Goal: Information Seeking & Learning: Learn about a topic

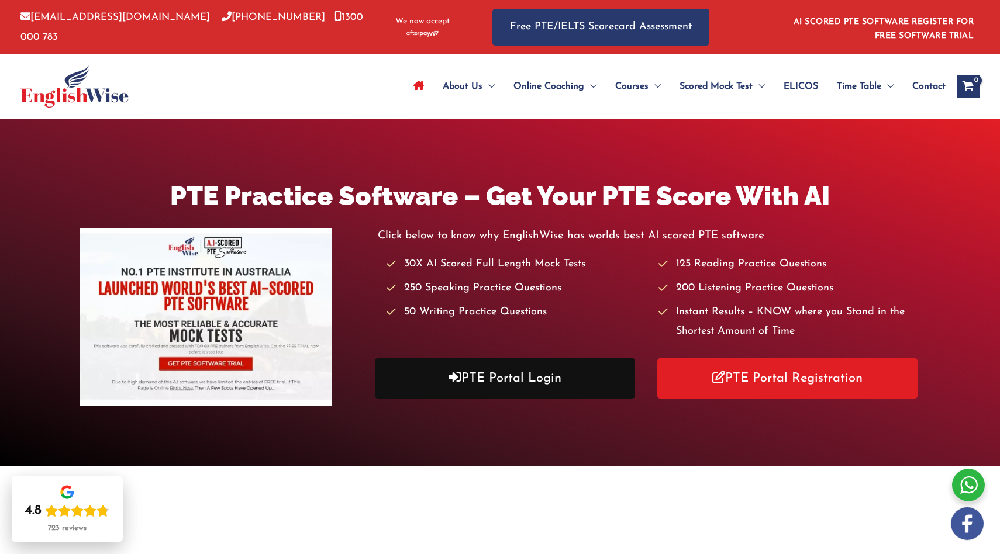
click at [506, 384] on link "PTE Portal Login" at bounding box center [505, 378] width 260 height 40
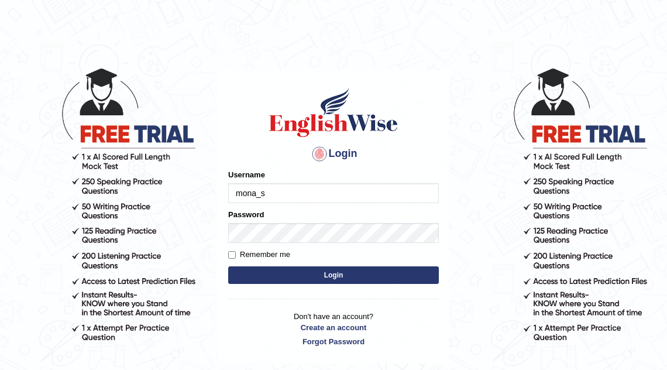
type input "mona_s"
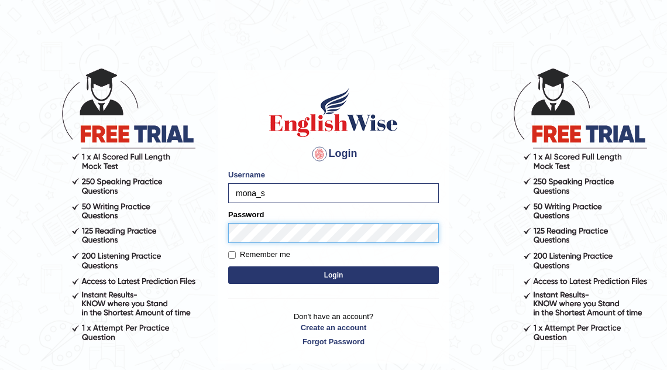
click at [228, 266] on button "Login" at bounding box center [333, 275] width 210 height 18
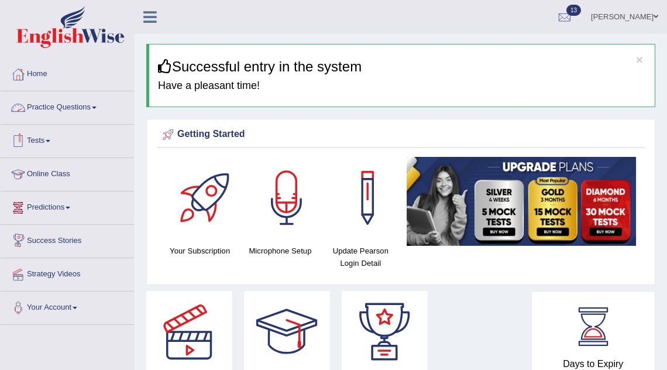
click at [64, 110] on link "Practice Questions" at bounding box center [67, 105] width 133 height 29
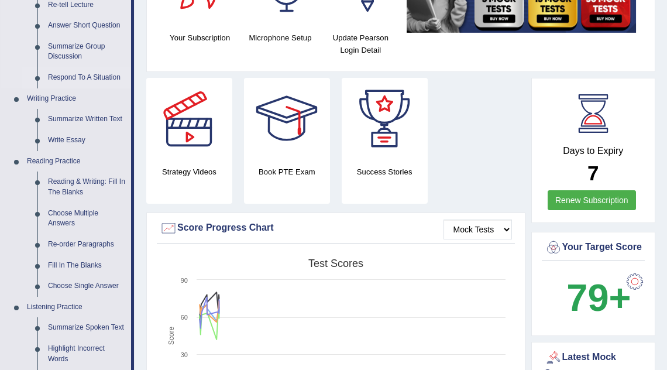
scroll to position [258, 0]
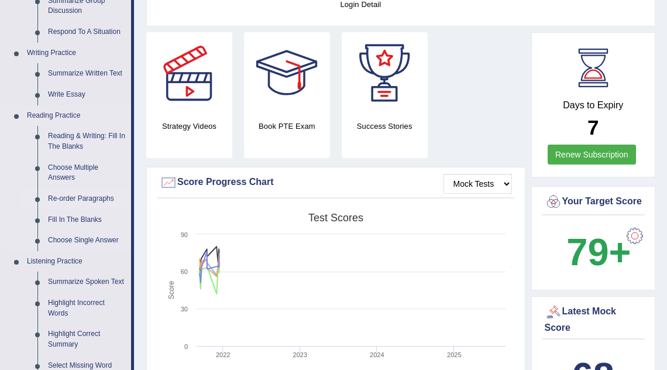
click at [77, 199] on link "Re-order Paragraphs" at bounding box center [87, 198] width 88 height 21
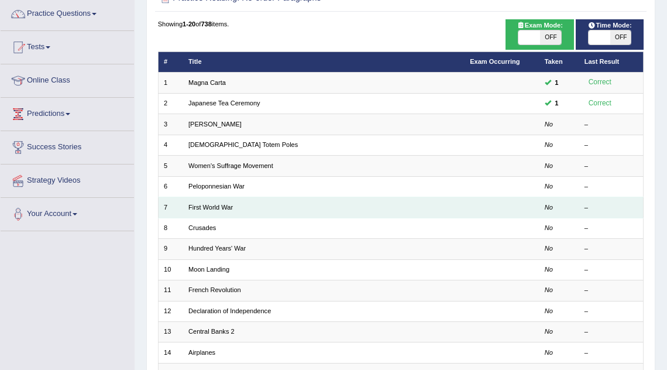
scroll to position [93, 0]
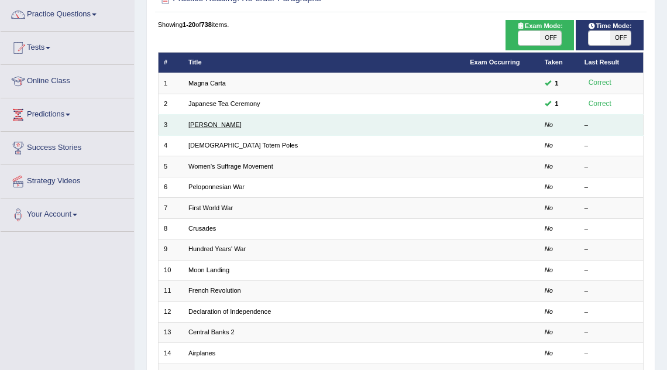
click at [232, 123] on link "[PERSON_NAME]" at bounding box center [214, 124] width 53 height 7
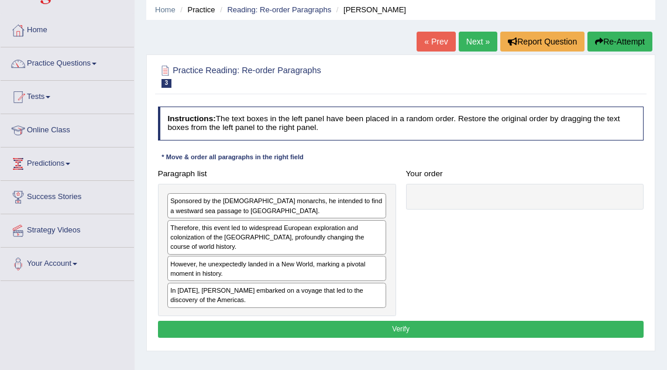
scroll to position [47, 0]
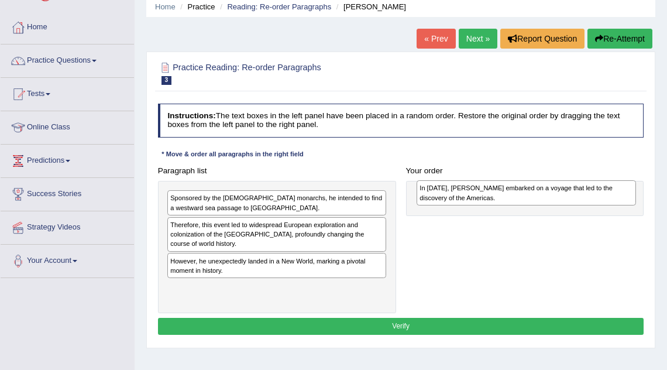
drag, startPoint x: 240, startPoint y: 288, endPoint x: 536, endPoint y: 193, distance: 310.6
click at [536, 193] on div "In 1492, Christopher Columbus embarked on a voyage that led to the discovery of…" at bounding box center [525, 192] width 219 height 25
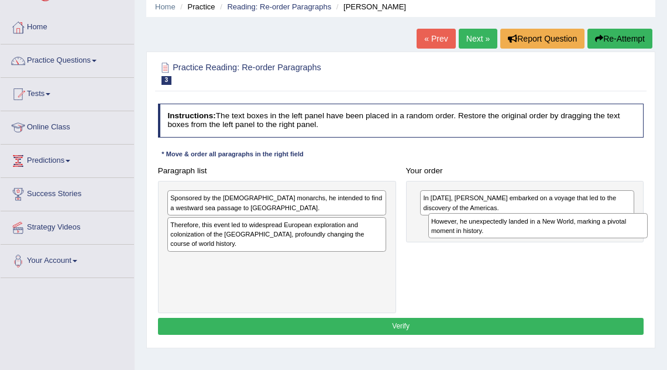
drag, startPoint x: 274, startPoint y: 264, endPoint x: 583, endPoint y: 234, distance: 310.7
click at [583, 234] on div "However, he unexpectedly landed in a New World, marking a pivotal moment in his…" at bounding box center [537, 225] width 219 height 25
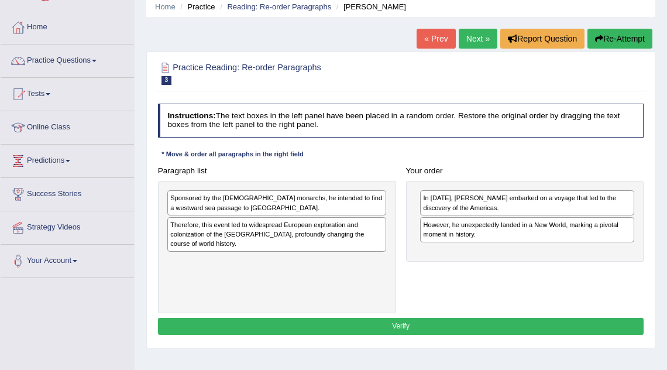
drag, startPoint x: 315, startPoint y: 199, endPoint x: 321, endPoint y: 204, distance: 8.0
click at [317, 201] on div "Sponsored by the Spanish monarchs, he intended to find a westward sea passage t…" at bounding box center [276, 202] width 219 height 25
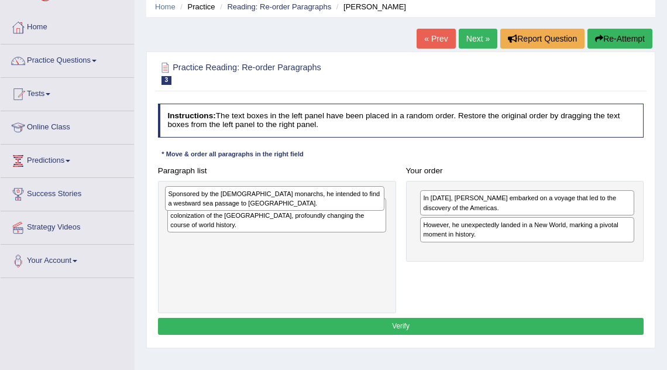
click at [408, 250] on div "In 1492, Christopher Columbus embarked on a voyage that led to the discovery of…" at bounding box center [525, 221] width 238 height 81
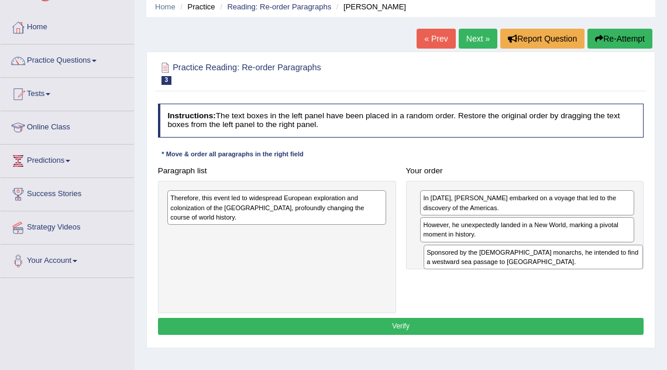
drag, startPoint x: 320, startPoint y: 201, endPoint x: 624, endPoint y: 270, distance: 311.6
click at [624, 270] on div "Paragraph list Sponsored by the Spanish monarchs, he intended to find a westwar…" at bounding box center [401, 237] width 496 height 151
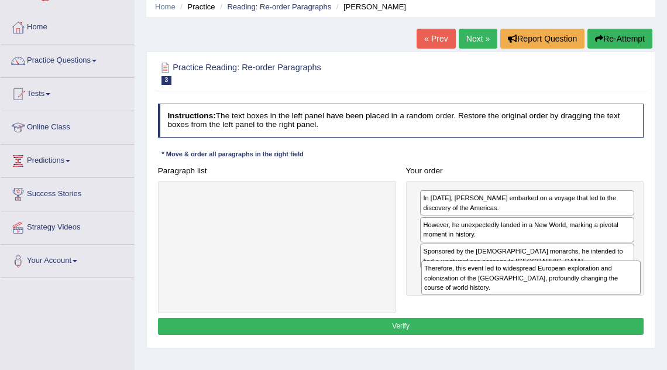
drag, startPoint x: 324, startPoint y: 217, endPoint x: 620, endPoint y: 306, distance: 309.5
click at [620, 306] on div "Paragraph list Therefore, this event led to widespread European exploration and…" at bounding box center [401, 237] width 496 height 151
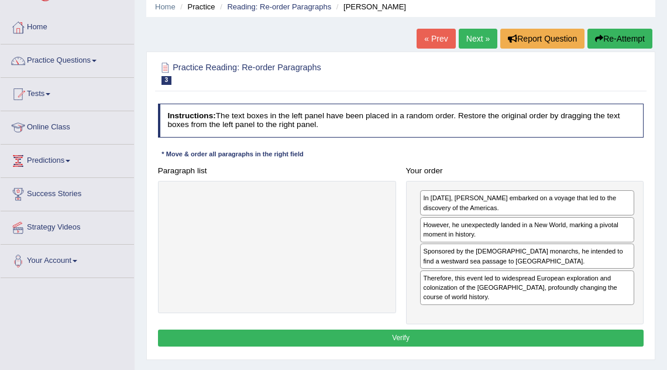
click at [491, 336] on button "Verify" at bounding box center [401, 337] width 486 height 17
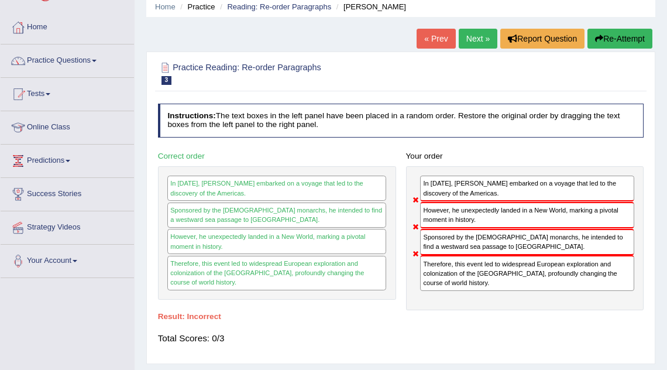
click at [465, 44] on link "Next »" at bounding box center [477, 39] width 39 height 20
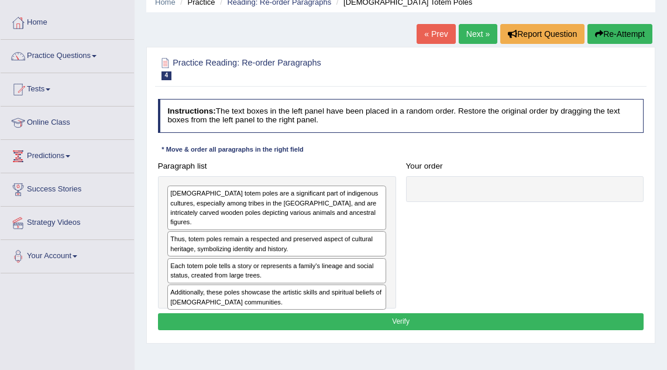
scroll to position [57, 0]
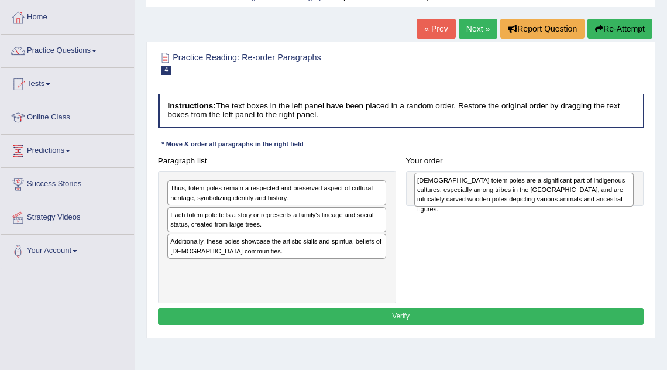
drag, startPoint x: 296, startPoint y: 202, endPoint x: 588, endPoint y: 197, distance: 292.4
click at [588, 197] on div "[DEMOGRAPHIC_DATA] totem poles are a significant part of indigenous cultures, e…" at bounding box center [523, 189] width 219 height 34
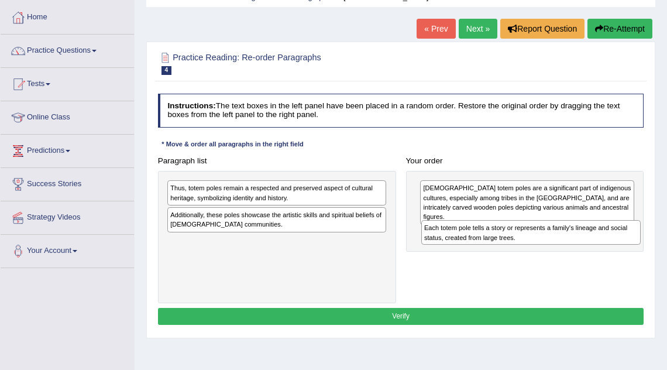
drag, startPoint x: 276, startPoint y: 215, endPoint x: 572, endPoint y: 239, distance: 297.3
click at [572, 239] on div "Each totem pole tells a story or represents a family's lineage and social statu…" at bounding box center [530, 232] width 219 height 25
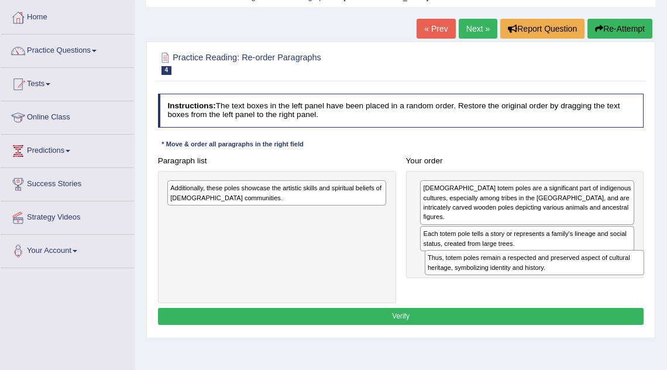
drag, startPoint x: 338, startPoint y: 194, endPoint x: 642, endPoint y: 281, distance: 316.1
click at [642, 281] on div "Paragraph list Thus, totem poles remain a respected and preserved aspect of cul…" at bounding box center [401, 227] width 496 height 151
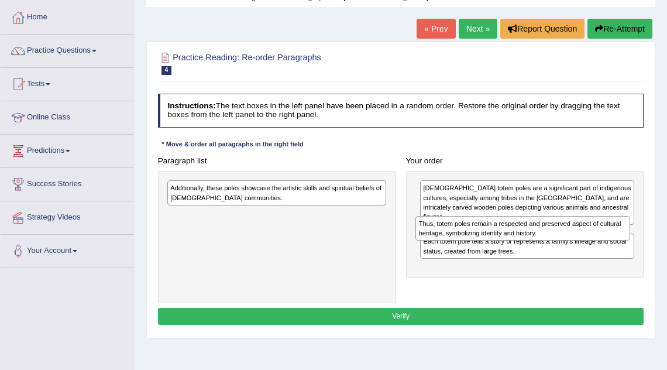
drag, startPoint x: 541, startPoint y: 268, endPoint x: 541, endPoint y: 244, distance: 24.6
click at [541, 244] on div "Native American totem poles are a significant part of indigenous cultures, espe…" at bounding box center [525, 225] width 238 height 108
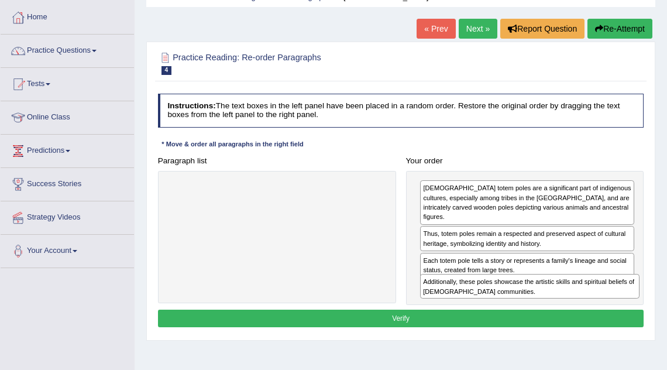
drag, startPoint x: 283, startPoint y: 198, endPoint x: 583, endPoint y: 313, distance: 321.3
click at [583, 313] on div "Instructions: The text boxes in the left panel have been placed in a random ord…" at bounding box center [400, 212] width 491 height 246
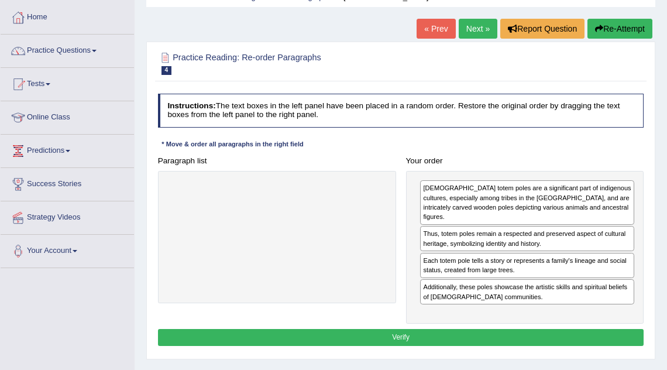
click at [530, 332] on button "Verify" at bounding box center [401, 337] width 486 height 17
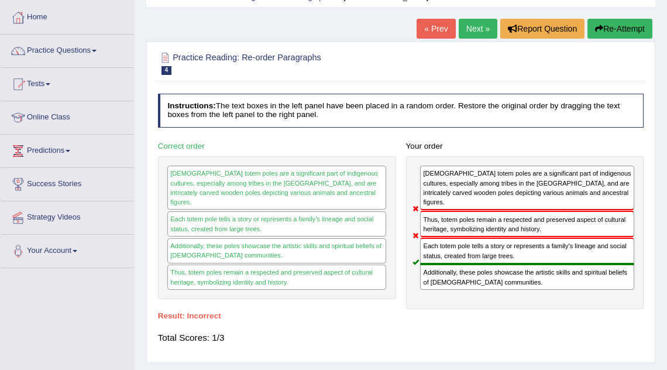
click at [474, 31] on link "Next »" at bounding box center [477, 29] width 39 height 20
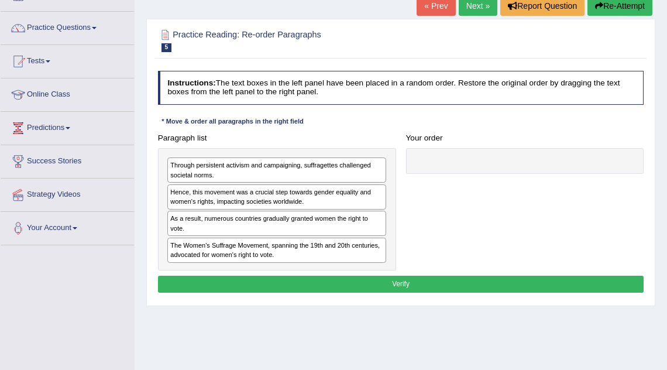
scroll to position [81, 0]
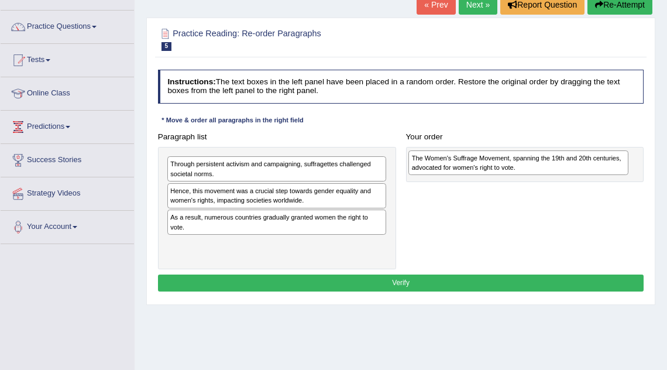
drag, startPoint x: 221, startPoint y: 241, endPoint x: 507, endPoint y: 160, distance: 297.1
click at [507, 160] on div "The Women's Suffrage Movement, spanning the 19th and 20th centuries, advocated …" at bounding box center [517, 162] width 219 height 25
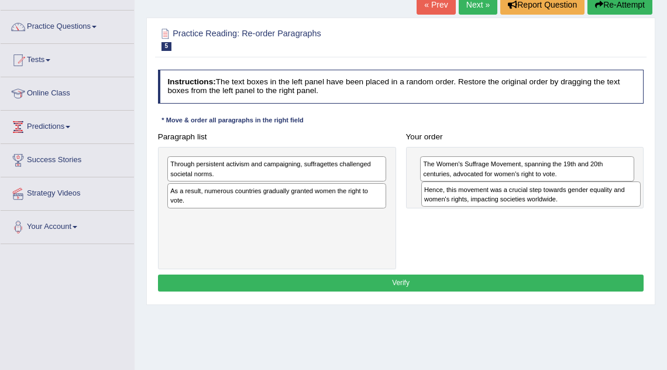
drag, startPoint x: 255, startPoint y: 195, endPoint x: 554, endPoint y: 203, distance: 298.9
click at [554, 203] on div "Hence, this movement was a crucial step towards gender equality and women's rig…" at bounding box center [530, 193] width 219 height 25
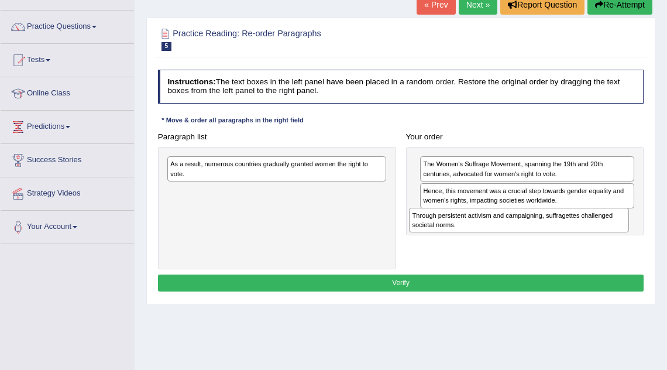
drag, startPoint x: 327, startPoint y: 166, endPoint x: 614, endPoint y: 231, distance: 294.3
click at [614, 231] on div "Through persistent activism and campaigning, suffragettes challenged societal n…" at bounding box center [518, 220] width 219 height 25
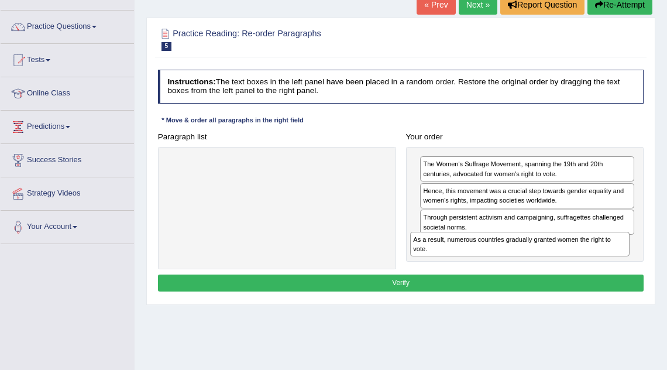
drag, startPoint x: 333, startPoint y: 165, endPoint x: 631, endPoint y: 259, distance: 312.5
click at [631, 259] on div "Paragraph list As a result, numerous countries gradually granted women the righ…" at bounding box center [401, 198] width 496 height 141
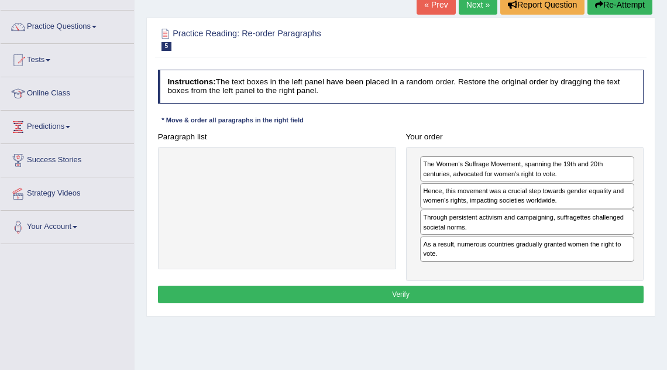
click at [465, 293] on button "Verify" at bounding box center [401, 293] width 486 height 17
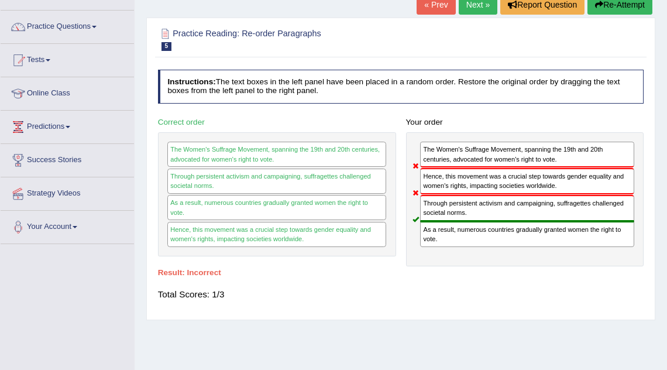
click at [483, 6] on link "Next »" at bounding box center [477, 5] width 39 height 20
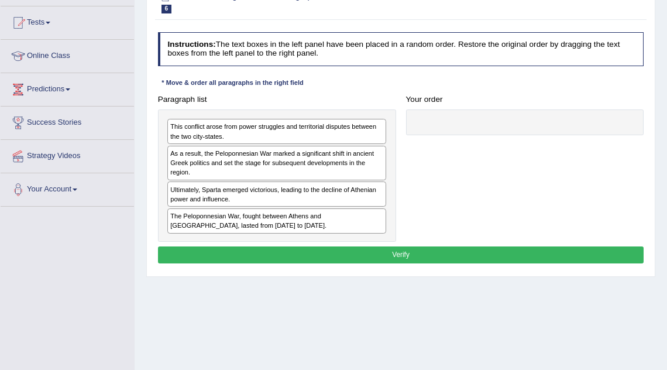
scroll to position [119, 0]
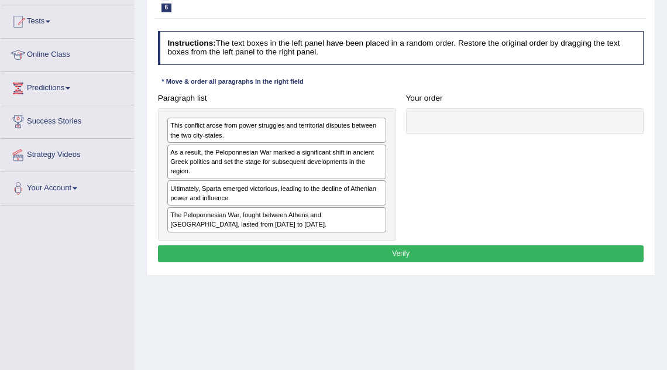
click at [289, 188] on div "Ultimately, Sparta emerged victorious, leading to the decline of Athenian power…" at bounding box center [276, 192] width 219 height 25
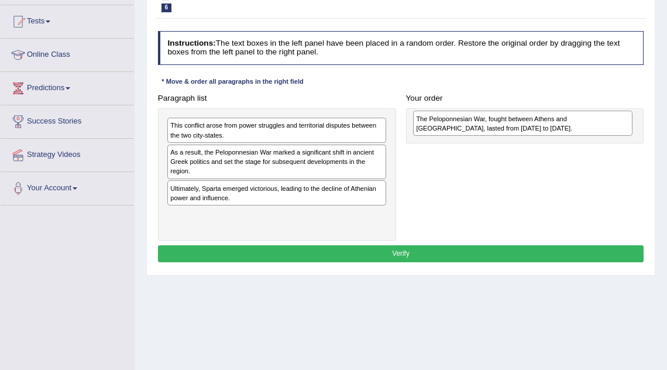
drag, startPoint x: 242, startPoint y: 219, endPoint x: 533, endPoint y: 127, distance: 305.1
click at [533, 127] on div "The Peloponnesian War, fought between Athens and Sparta, lasted from 431 to 404…" at bounding box center [522, 123] width 219 height 25
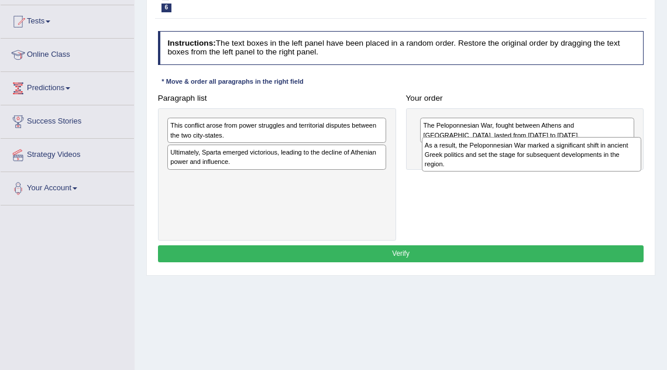
drag, startPoint x: 330, startPoint y: 161, endPoint x: 630, endPoint y: 163, distance: 300.5
click at [630, 163] on div "As a result, the Peloponnesian War marked a significant shift in ancient Greek …" at bounding box center [531, 154] width 219 height 34
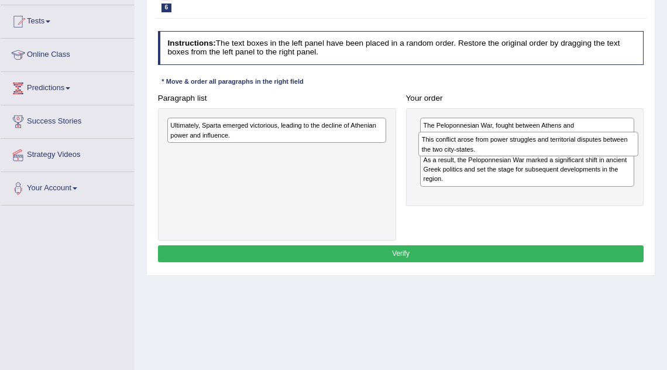
drag, startPoint x: 306, startPoint y: 133, endPoint x: 605, endPoint y: 154, distance: 299.0
click at [605, 154] on div "This conflict arose from power struggles and territorial disputes between the t…" at bounding box center [527, 144] width 219 height 25
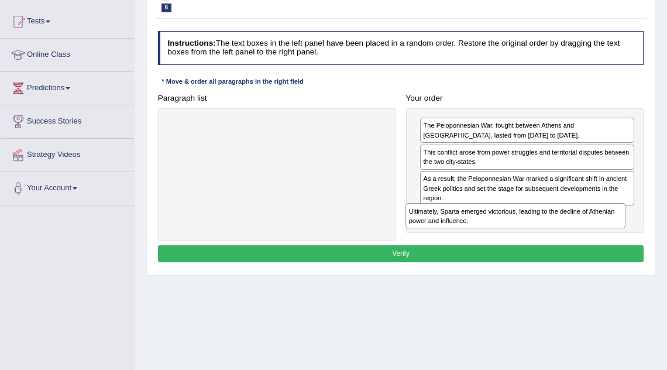
drag, startPoint x: 281, startPoint y: 129, endPoint x: 564, endPoint y: 235, distance: 302.1
click at [564, 235] on div "Paragraph list Ultimately, Sparta emerged victorious, leading to the decline of…" at bounding box center [401, 164] width 496 height 151
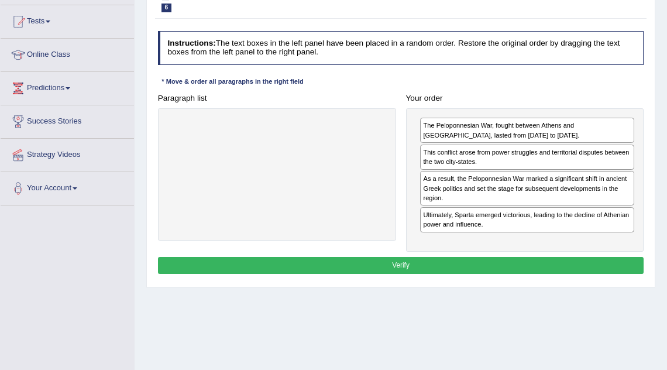
click at [524, 263] on button "Verify" at bounding box center [401, 265] width 486 height 17
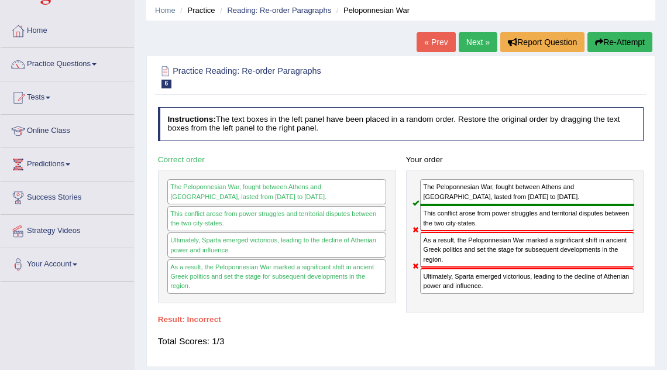
scroll to position [41, 0]
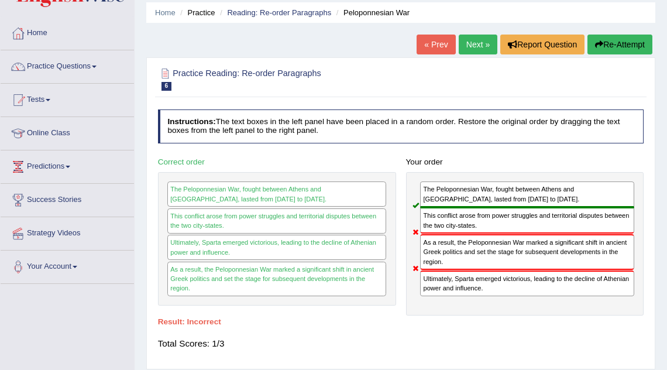
click at [472, 48] on link "Next »" at bounding box center [477, 44] width 39 height 20
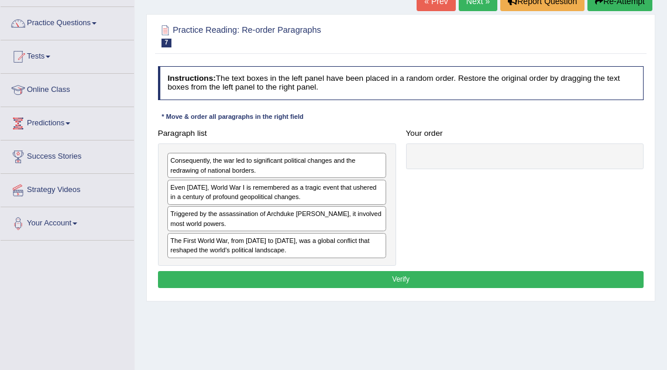
scroll to position [86, 0]
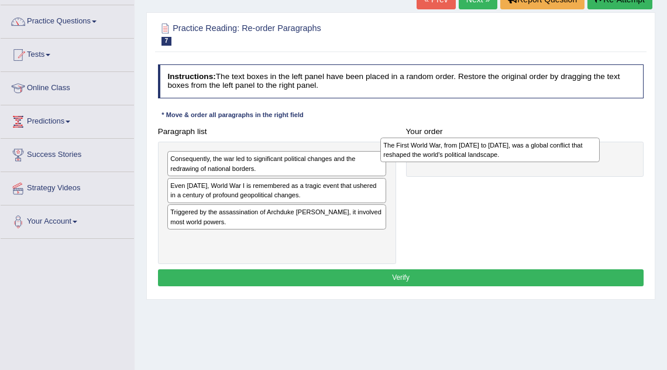
drag, startPoint x: 292, startPoint y: 244, endPoint x: 545, endPoint y: 154, distance: 268.5
click at [545, 154] on div "The First World War, from 1914 to 1918, was a global conflict that reshaped the…" at bounding box center [489, 149] width 219 height 25
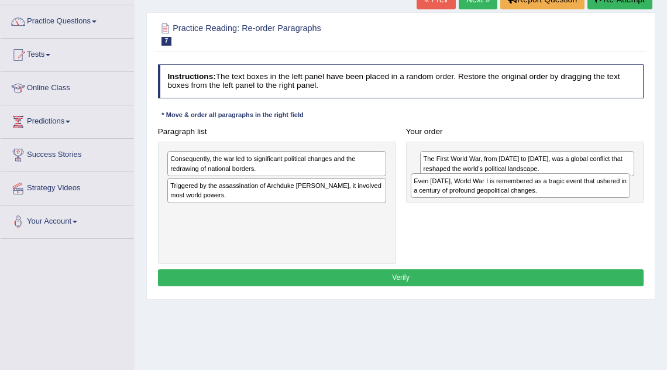
drag, startPoint x: 292, startPoint y: 192, endPoint x: 581, endPoint y: 197, distance: 288.9
click at [581, 197] on div "Even today, World War I is remembered as a tragic event that ushered in a centu…" at bounding box center [519, 185] width 219 height 25
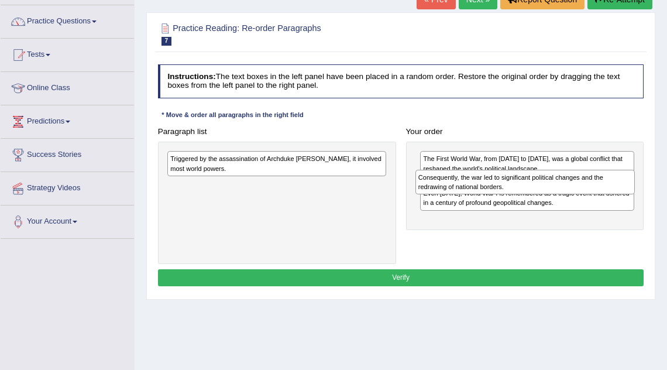
drag, startPoint x: 323, startPoint y: 163, endPoint x: 616, endPoint y: 189, distance: 294.7
click at [617, 189] on div "Consequently, the war led to significant political changes and the redrawing of…" at bounding box center [524, 182] width 219 height 25
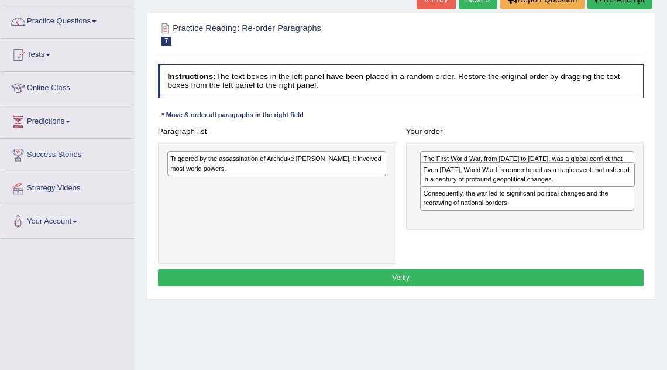
drag, startPoint x: 520, startPoint y: 223, endPoint x: 522, endPoint y: 189, distance: 34.0
click at [522, 189] on div "The First World War, from 1914 to 1918, was a global conflict that reshaped the…" at bounding box center [525, 185] width 238 height 88
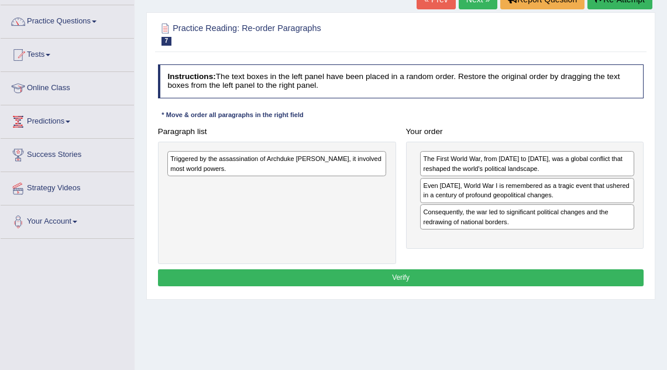
drag, startPoint x: 288, startPoint y: 160, endPoint x: 420, endPoint y: 203, distance: 138.9
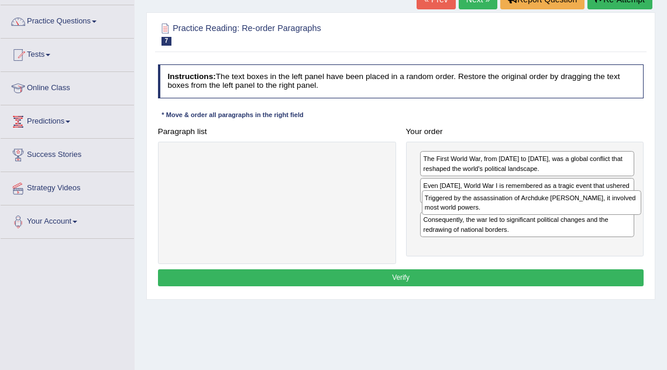
drag, startPoint x: 316, startPoint y: 155, endPoint x: 616, endPoint y: 206, distance: 304.3
click at [616, 206] on div "Triggered by the assassination of Archduke Franz Ferdinand, it involved most wo…" at bounding box center [531, 202] width 219 height 25
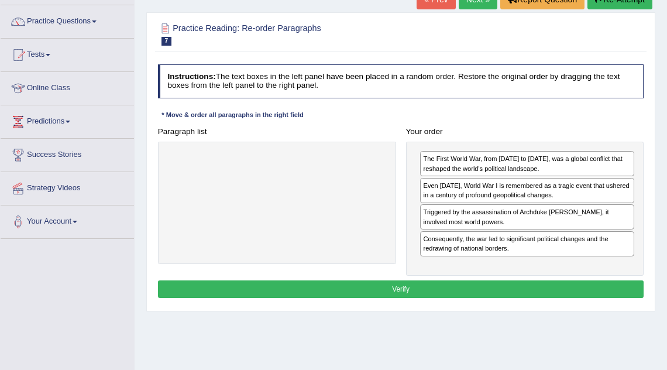
click at [433, 291] on button "Verify" at bounding box center [401, 288] width 486 height 17
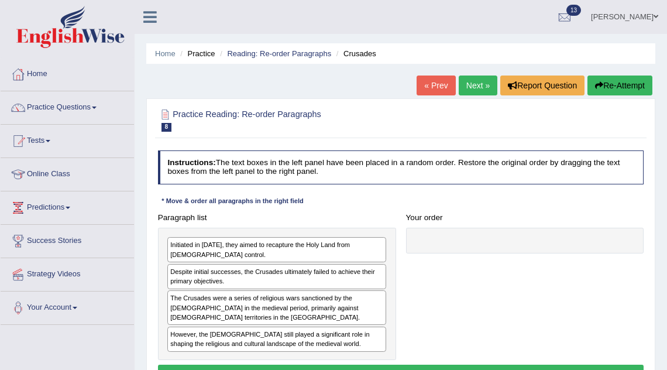
scroll to position [91, 0]
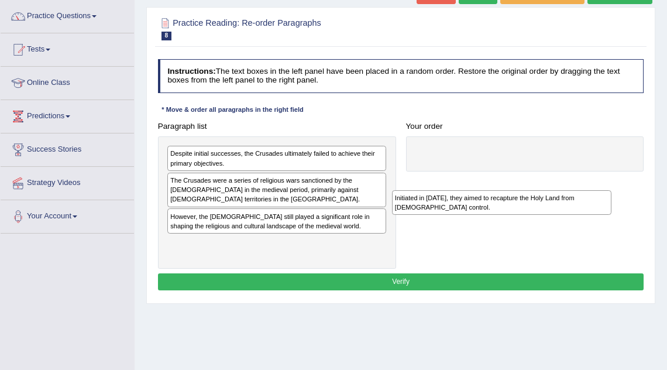
drag, startPoint x: 255, startPoint y: 157, endPoint x: 533, endPoint y: 211, distance: 283.0
click at [532, 211] on div "Initiated in [DATE], they aimed to recapture the Holy Land from [DEMOGRAPHIC_DA…" at bounding box center [501, 202] width 219 height 25
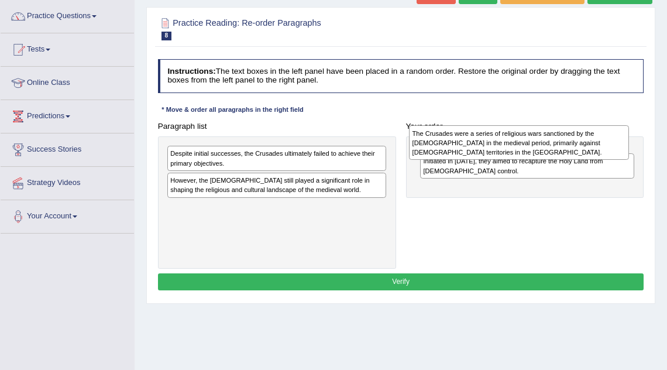
drag, startPoint x: 288, startPoint y: 188, endPoint x: 574, endPoint y: 143, distance: 290.0
click at [575, 143] on div "The Crusades were a series of religious wars sanctioned by the Latin Church in …" at bounding box center [518, 142] width 219 height 34
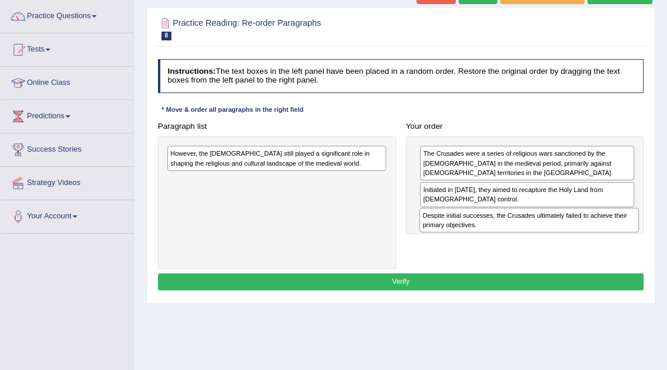
drag, startPoint x: 323, startPoint y: 158, endPoint x: 622, endPoint y: 236, distance: 309.3
click at [622, 236] on div "Paragraph list Despite initial successes, the Crusades ultimately failed to ach…" at bounding box center [401, 193] width 496 height 151
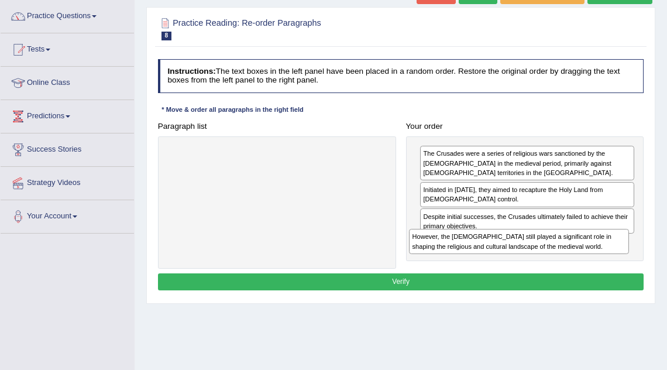
drag, startPoint x: 326, startPoint y: 161, endPoint x: 613, endPoint y: 264, distance: 304.4
click at [613, 264] on div "Paragraph list However, the Crusades still played a significant role in shaping…" at bounding box center [401, 193] width 496 height 151
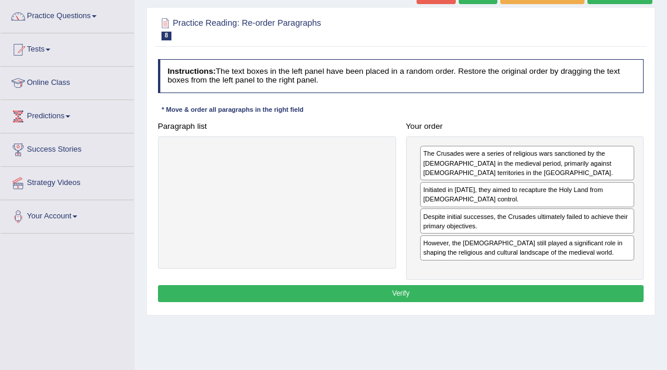
click at [534, 296] on button "Verify" at bounding box center [401, 293] width 486 height 17
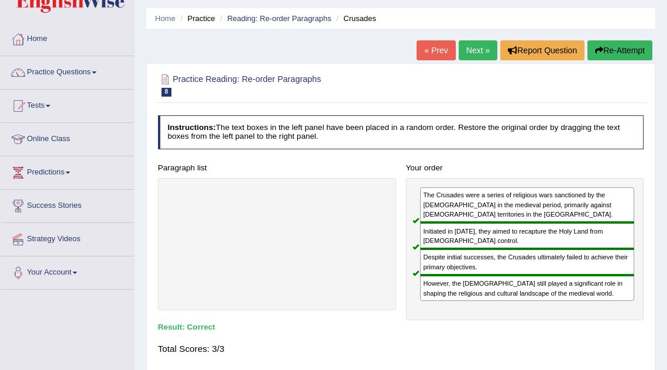
scroll to position [30, 0]
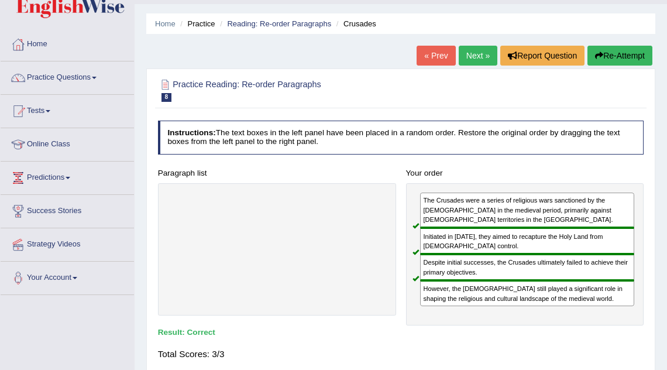
click at [481, 54] on link "Next »" at bounding box center [477, 56] width 39 height 20
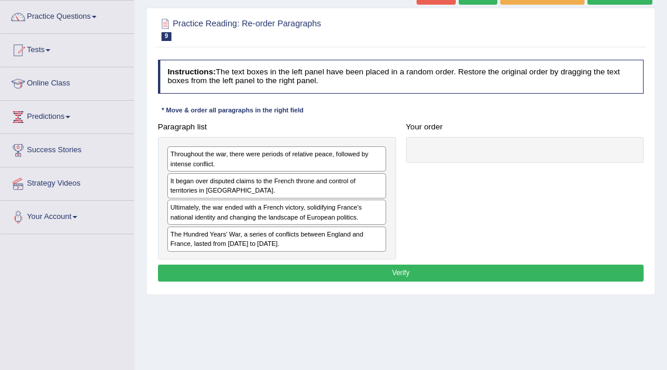
scroll to position [91, 0]
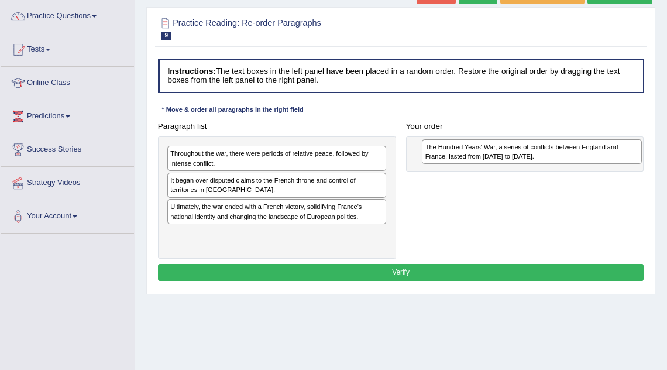
drag, startPoint x: 265, startPoint y: 237, endPoint x: 568, endPoint y: 156, distance: 313.0
click at [568, 156] on div "The Hundred Years' War, a series of conflicts between England and France, laste…" at bounding box center [531, 151] width 219 height 25
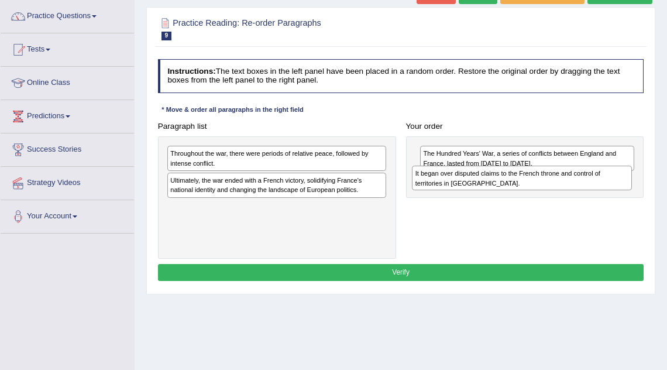
drag, startPoint x: 299, startPoint y: 184, endPoint x: 590, endPoint y: 187, distance: 290.6
click at [590, 187] on div "It began over disputed claims to the French throne and control of territories i…" at bounding box center [521, 177] width 219 height 25
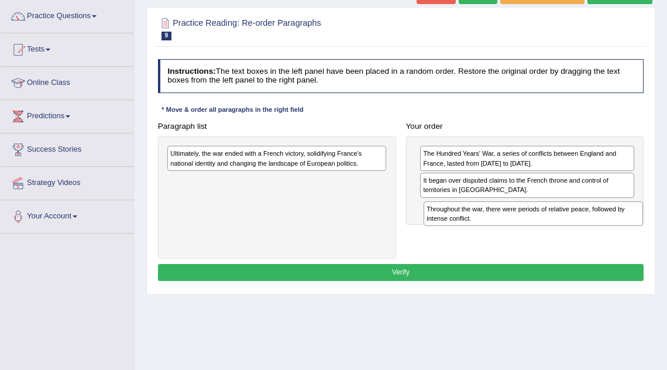
drag, startPoint x: 329, startPoint y: 156, endPoint x: 630, endPoint y: 222, distance: 308.3
click at [630, 222] on div "Throughout the war, there were periods of relative peace, followed by intense c…" at bounding box center [532, 213] width 219 height 25
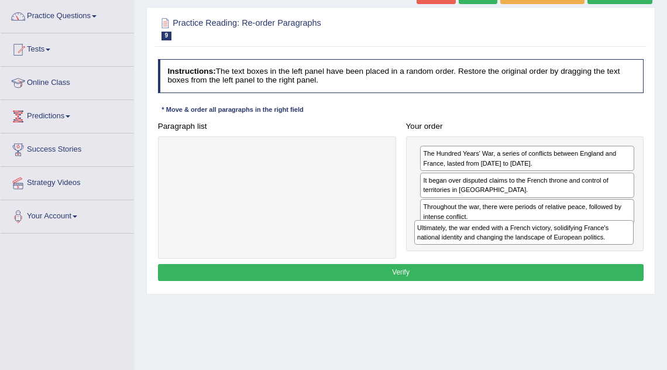
drag, startPoint x: 330, startPoint y: 161, endPoint x: 623, endPoint y: 253, distance: 307.0
click at [623, 253] on div "Paragraph list Ultimately, the war ended with a French victory, solidifying Fra…" at bounding box center [401, 188] width 496 height 141
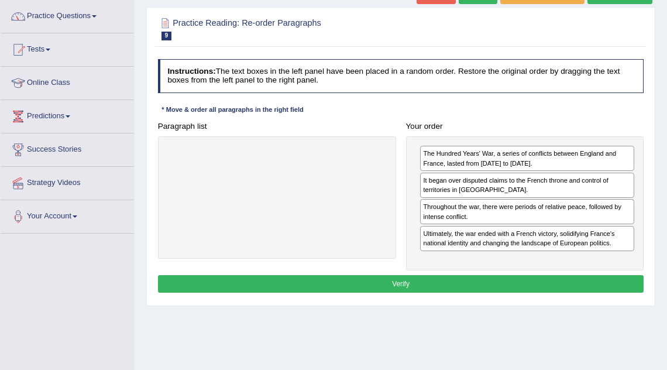
click at [553, 275] on button "Verify" at bounding box center [401, 283] width 486 height 17
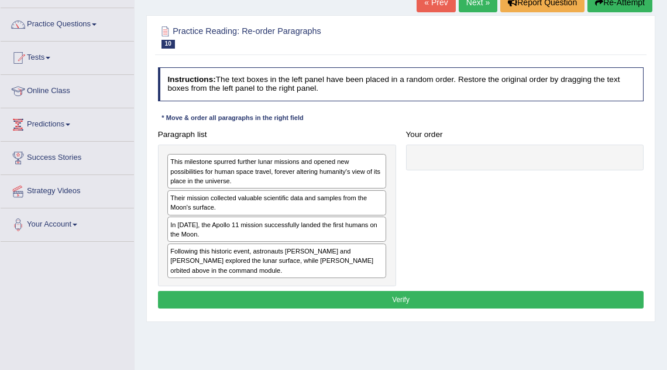
scroll to position [85, 0]
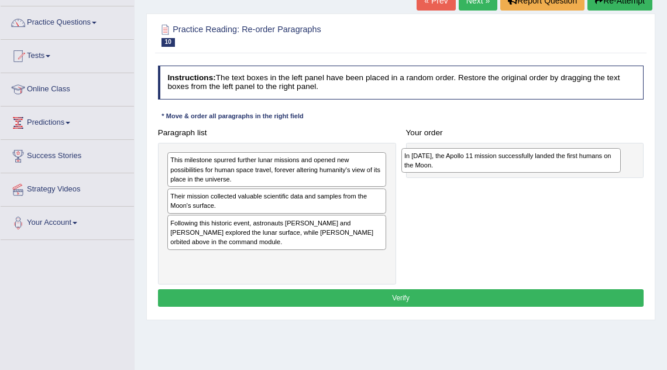
drag, startPoint x: 243, startPoint y: 225, endPoint x: 520, endPoint y: 163, distance: 284.5
click at [520, 163] on div "In 1969, the Apollo 11 mission successfully landed the first humans on the Moon." at bounding box center [510, 160] width 219 height 25
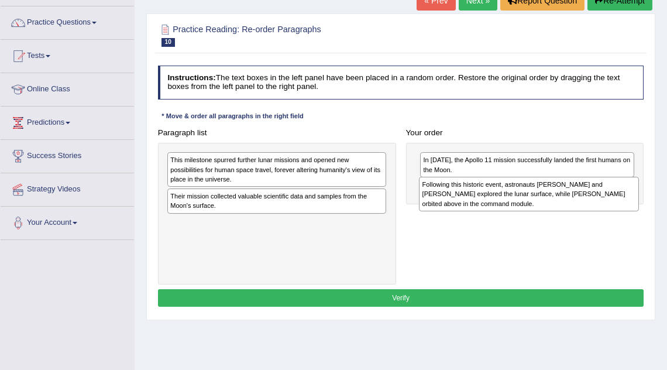
drag, startPoint x: 323, startPoint y: 230, endPoint x: 621, endPoint y: 203, distance: 299.4
click at [621, 203] on div "Following this historic event, astronauts Neil Armstrong and Buzz Aldrin explor…" at bounding box center [528, 194] width 219 height 34
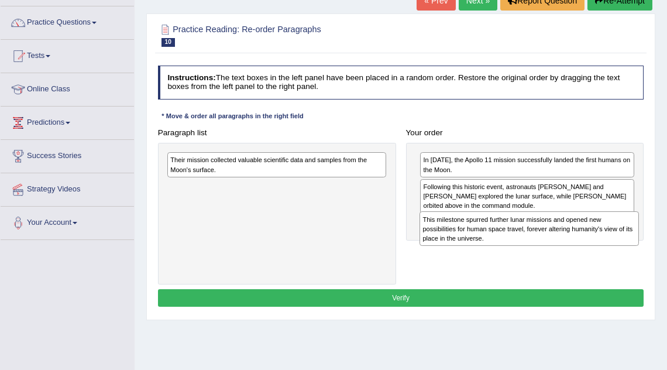
drag, startPoint x: 298, startPoint y: 159, endPoint x: 597, endPoint y: 234, distance: 308.7
click at [597, 234] on div "This milestone spurred further lunar missions and opened new possibilities for …" at bounding box center [528, 228] width 219 height 34
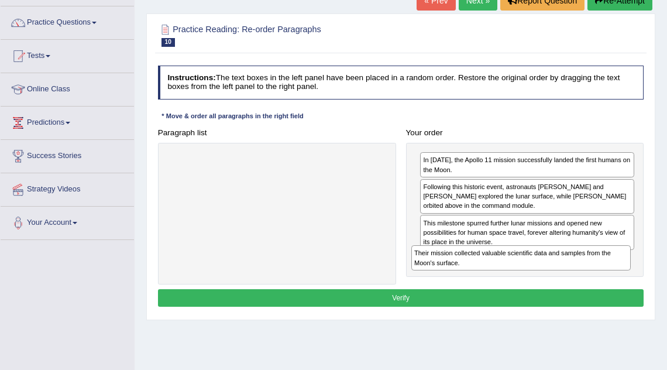
drag, startPoint x: 343, startPoint y: 160, endPoint x: 633, endPoint y: 275, distance: 311.3
click at [633, 275] on div "Paragraph list Their mission collected valuable scientific data and samples fro…" at bounding box center [401, 204] width 496 height 160
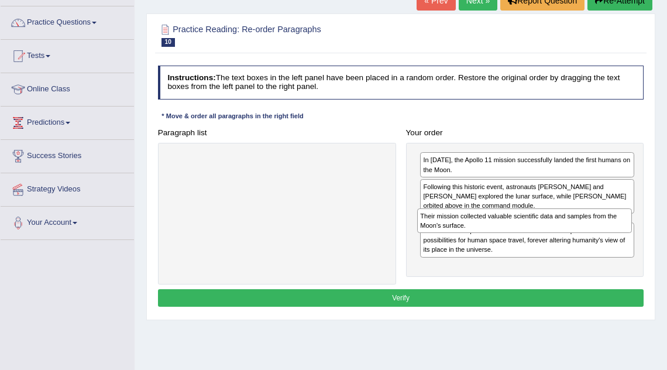
drag, startPoint x: 513, startPoint y: 260, endPoint x: 513, endPoint y: 234, distance: 26.3
click at [513, 234] on div "In 1969, the Apollo 11 mission successfully landed the first humans on the Moon…" at bounding box center [525, 210] width 238 height 134
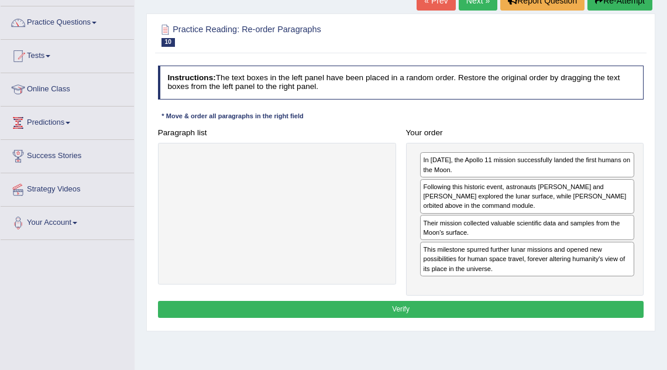
click at [503, 311] on button "Verify" at bounding box center [401, 309] width 486 height 17
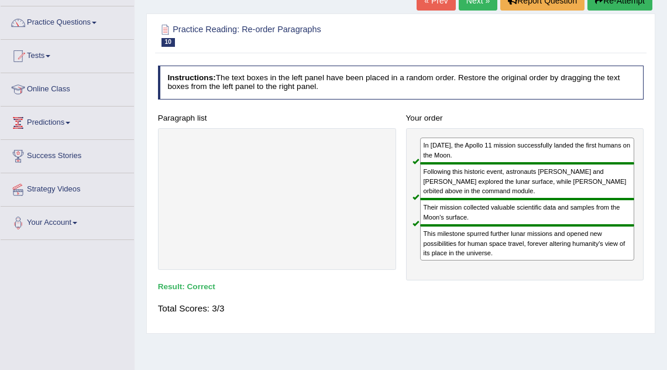
click at [475, 9] on link "Next »" at bounding box center [477, 1] width 39 height 20
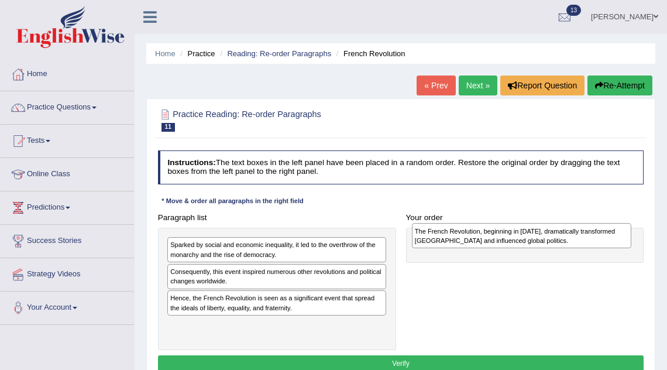
drag, startPoint x: 288, startPoint y: 274, endPoint x: 578, endPoint y: 237, distance: 292.4
click at [578, 237] on div "The French Revolution, beginning in 1789, dramatically transformed France and i…" at bounding box center [521, 235] width 219 height 25
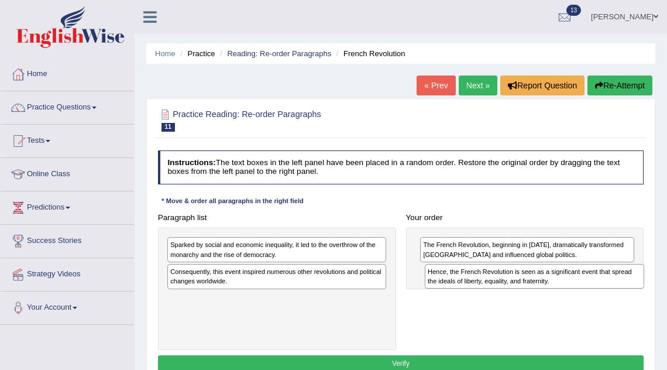
drag, startPoint x: 337, startPoint y: 302, endPoint x: 634, endPoint y: 284, distance: 296.9
click at [634, 284] on div "Hence, the French Revolution is seen as a significant event that spread the ide…" at bounding box center [533, 276] width 219 height 25
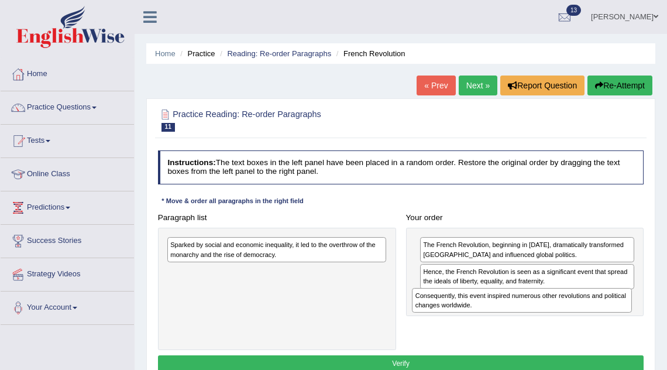
drag, startPoint x: 339, startPoint y: 274, endPoint x: 630, endPoint y: 313, distance: 293.1
click at [630, 313] on div "Paragraph list Sparked by social and economic inequality, it led to the overthr…" at bounding box center [401, 279] width 496 height 141
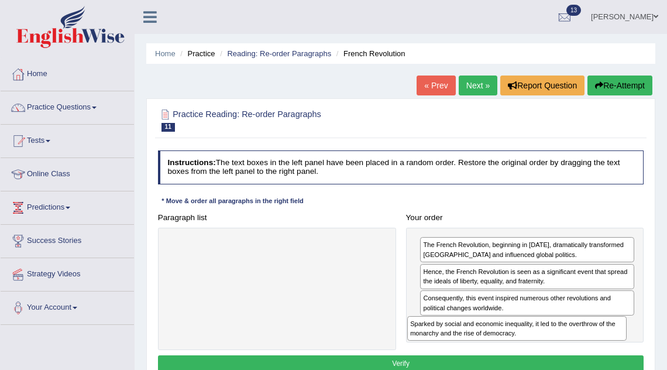
drag, startPoint x: 331, startPoint y: 249, endPoint x: 616, endPoint y: 347, distance: 301.0
click at [616, 347] on div "Paragraph list Sparked by social and economic inequality, it led to the overthr…" at bounding box center [401, 279] width 496 height 141
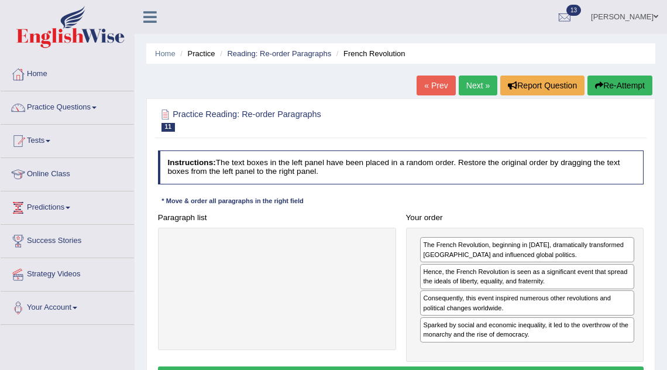
click at [573, 368] on button "Verify" at bounding box center [401, 374] width 486 height 17
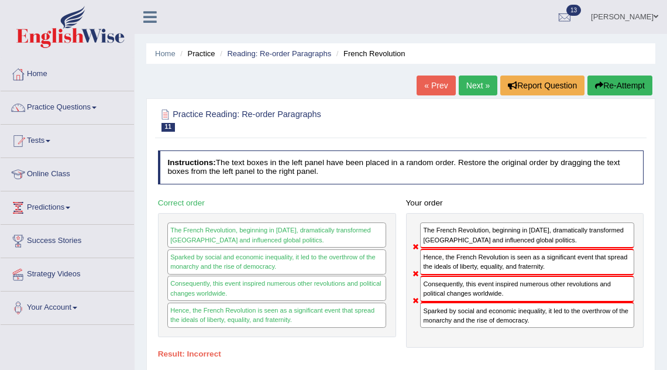
click at [467, 87] on link "Next »" at bounding box center [477, 85] width 39 height 20
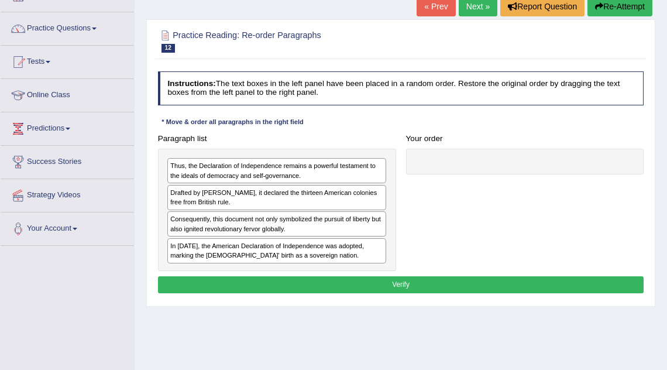
scroll to position [79, 0]
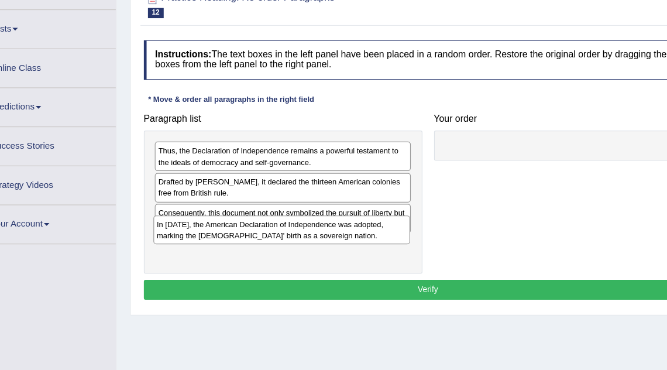
drag, startPoint x: 255, startPoint y: 245, endPoint x: 256, endPoint y: 253, distance: 7.6
click at [256, 251] on div "Thus, the Declaration of Independence remains a powerful testament to the ideal…" at bounding box center [277, 210] width 238 height 123
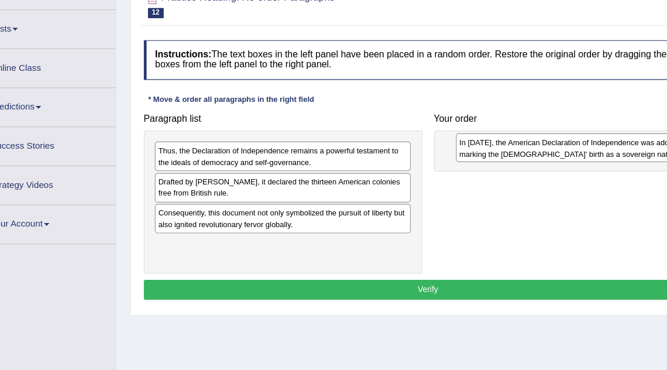
drag, startPoint x: 225, startPoint y: 251, endPoint x: 530, endPoint y: 170, distance: 316.0
click at [530, 170] on div "In 1776, the American Declaration of Independence was adopted, marking the Unit…" at bounding box center [533, 163] width 219 height 25
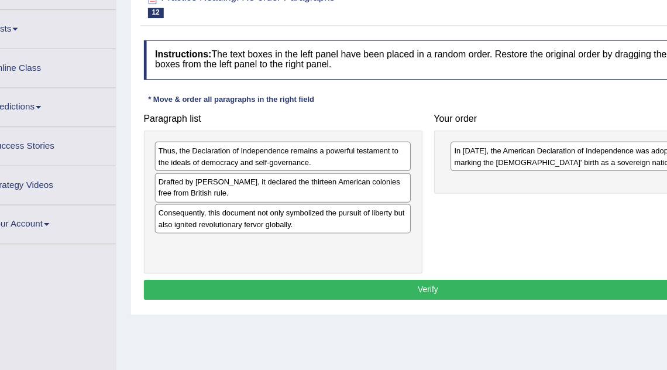
click at [259, 168] on div "Thus, the Declaration of Independence remains a powerful testament to the ideal…" at bounding box center [276, 170] width 219 height 25
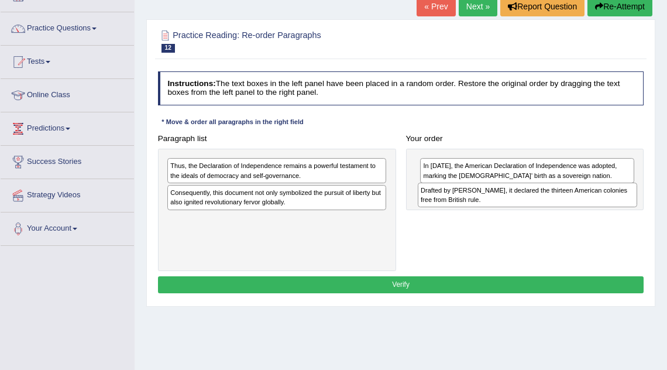
drag, startPoint x: 253, startPoint y: 188, endPoint x: 545, endPoint y: 188, distance: 292.9
click at [545, 188] on div "Drafted by Thomas Jefferson, it declared the thirteen American colonies free fr…" at bounding box center [526, 194] width 219 height 25
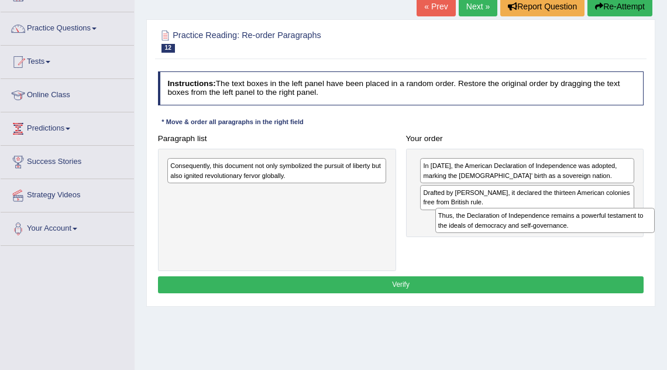
drag, startPoint x: 319, startPoint y: 165, endPoint x: 626, endPoint y: 229, distance: 313.5
click at [626, 229] on div "Thus, the Declaration of Independence remains a powerful testament to the ideal…" at bounding box center [544, 220] width 219 height 25
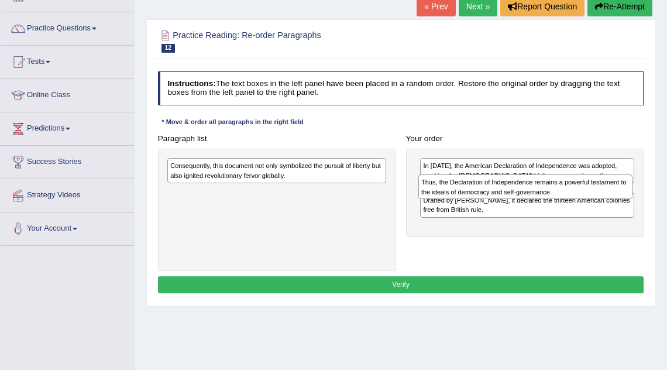
drag, startPoint x: 476, startPoint y: 228, endPoint x: 478, endPoint y: 200, distance: 28.1
click at [478, 200] on div "In 1776, the American Declaration of Independence was adopted, marking the Unit…" at bounding box center [525, 193] width 238 height 88
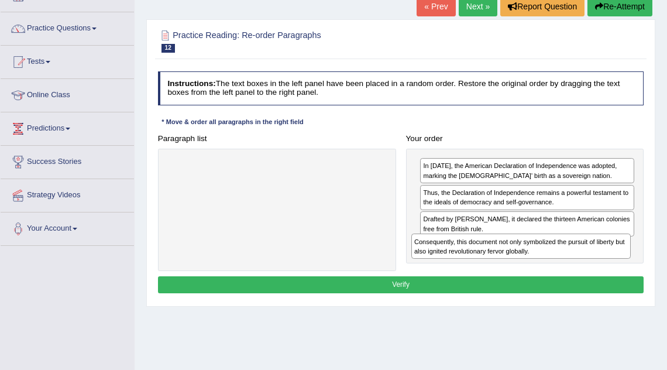
drag, startPoint x: 276, startPoint y: 166, endPoint x: 565, endPoint y: 261, distance: 304.5
click at [565, 261] on div "Paragraph list Consequently, this document not only symbolized the pursuit of l…" at bounding box center [401, 200] width 496 height 141
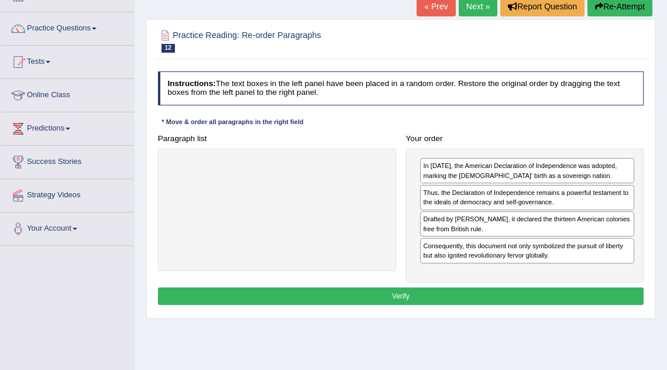
click at [485, 292] on button "Verify" at bounding box center [401, 295] width 486 height 17
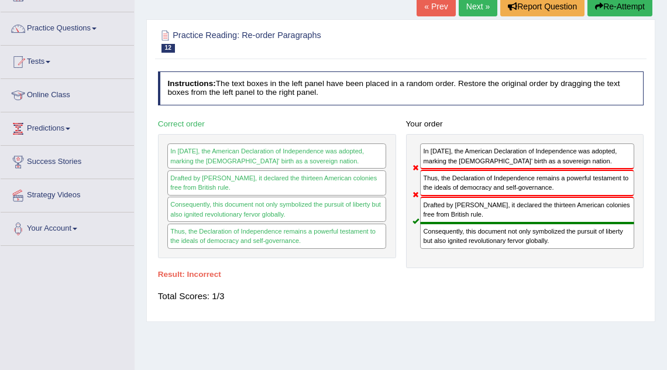
click at [462, 13] on link "Next »" at bounding box center [477, 6] width 39 height 20
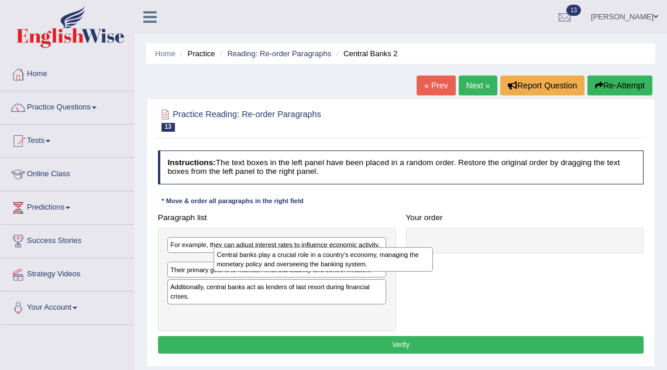
drag, startPoint x: 271, startPoint y: 261, endPoint x: 398, endPoint y: 265, distance: 126.4
click at [397, 265] on div "Central banks play a crucial role in a country's economy, managing the monetary…" at bounding box center [322, 259] width 219 height 25
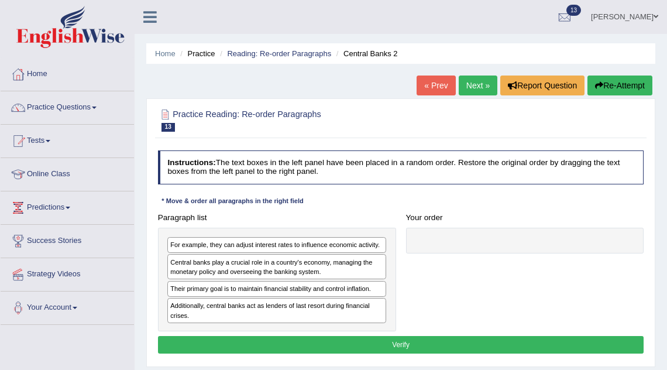
drag, startPoint x: 398, startPoint y: 265, endPoint x: 511, endPoint y: 233, distance: 118.1
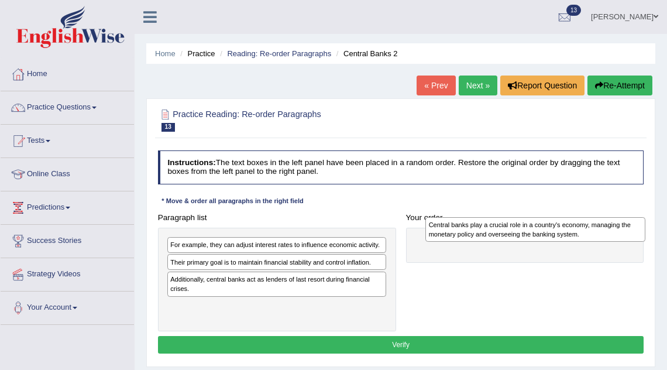
drag, startPoint x: 300, startPoint y: 261, endPoint x: 608, endPoint y: 226, distance: 310.1
click at [608, 226] on div "Central banks play a crucial role in a country's economy, managing the monetary…" at bounding box center [534, 229] width 219 height 25
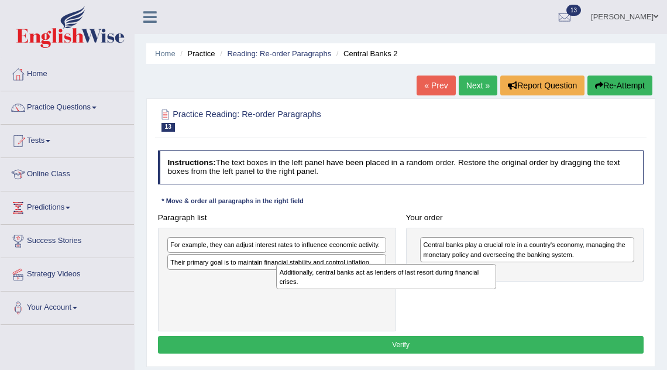
drag, startPoint x: 311, startPoint y: 285, endPoint x: 443, endPoint y: 288, distance: 132.2
click at [443, 288] on div "Paragraph list For example, they can adjust interest rates to influence economi…" at bounding box center [401, 270] width 496 height 122
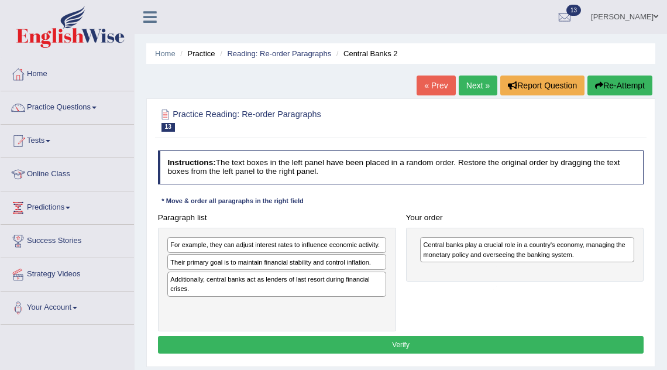
click at [607, 289] on div "Paragraph list For example, they can adjust interest rates to influence economi…" at bounding box center [401, 270] width 496 height 122
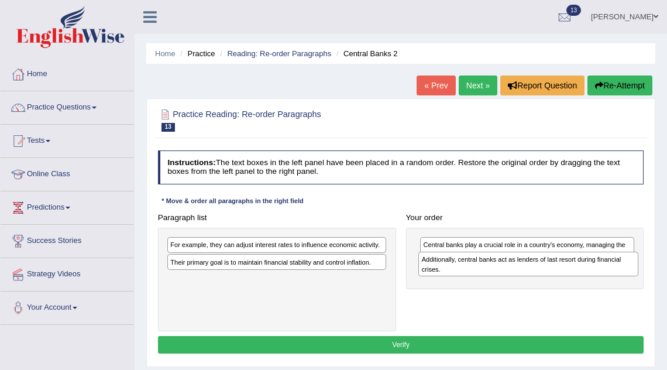
drag, startPoint x: 285, startPoint y: 285, endPoint x: 583, endPoint y: 274, distance: 298.4
click at [583, 274] on div "Additionally, central banks act as lenders of last resort during financial cris…" at bounding box center [527, 263] width 219 height 25
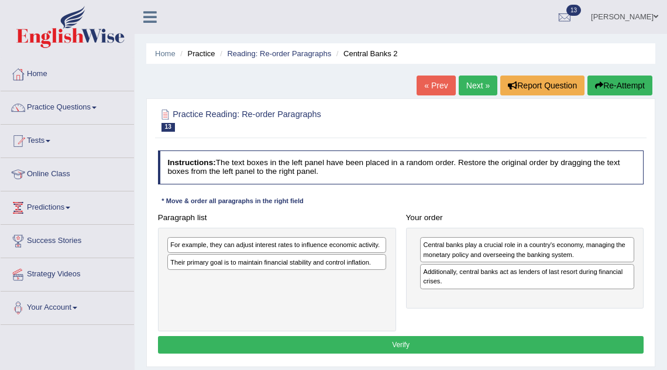
click at [315, 261] on div "Their primary goal is to maintain financial stability and control inflation." at bounding box center [276, 262] width 219 height 16
click at [422, 286] on div "Additionally, central banks act as lenders of last resort during financial cris…" at bounding box center [527, 276] width 214 height 25
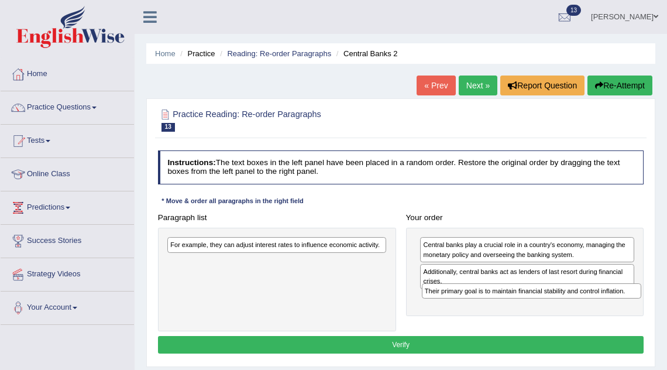
drag, startPoint x: 326, startPoint y: 262, endPoint x: 628, endPoint y: 305, distance: 304.7
click at [628, 305] on div "Paragraph list For example, they can adjust interest rates to influence economi…" at bounding box center [401, 270] width 496 height 122
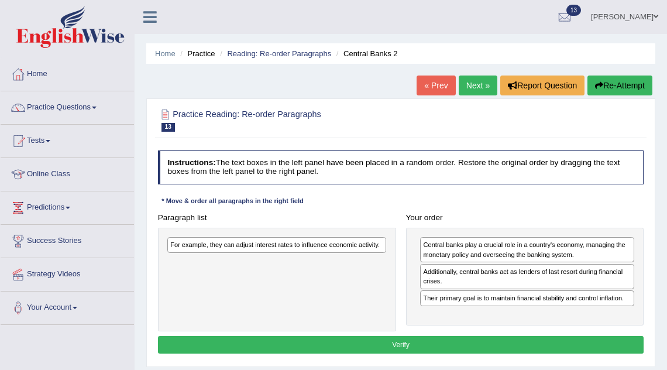
drag, startPoint x: 345, startPoint y: 241, endPoint x: 451, endPoint y: 290, distance: 117.0
click at [448, 290] on div "Paragraph list For example, they can adjust interest rates to influence economi…" at bounding box center [401, 270] width 496 height 122
drag, startPoint x: 451, startPoint y: 290, endPoint x: 480, endPoint y: 301, distance: 30.7
click at [480, 300] on div "Their primary goal is to maintain financial stability and control inflation." at bounding box center [545, 292] width 215 height 15
drag, startPoint x: 245, startPoint y: 243, endPoint x: 276, endPoint y: 258, distance: 34.5
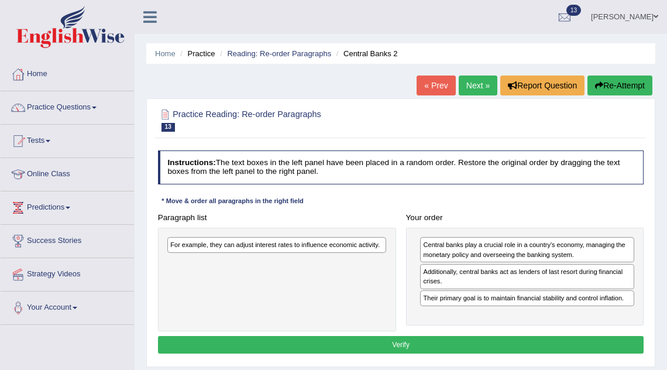
click at [251, 247] on div "For example, they can adjust interest rates to influence economic activity." at bounding box center [276, 245] width 219 height 16
click at [276, 258] on div "For example, they can adjust interest rates to influence economic activity." at bounding box center [277, 278] width 238 height 103
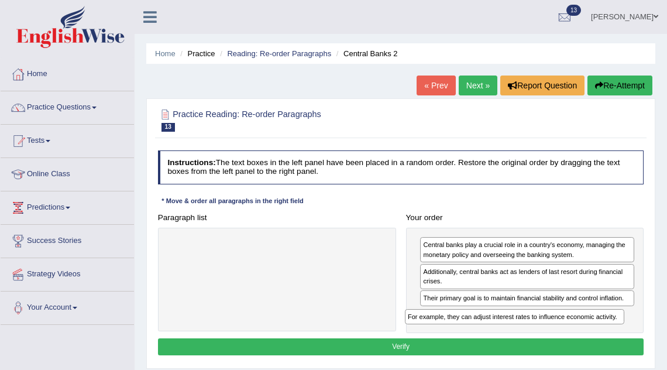
drag, startPoint x: 265, startPoint y: 243, endPoint x: 548, endPoint y: 333, distance: 296.2
click at [548, 333] on div "Instructions: The text boxes in the left panel have been placed in a random ord…" at bounding box center [400, 254] width 491 height 217
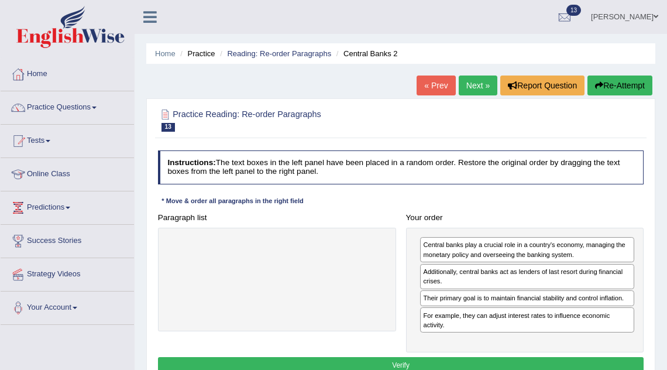
click at [519, 362] on button "Verify" at bounding box center [401, 365] width 486 height 17
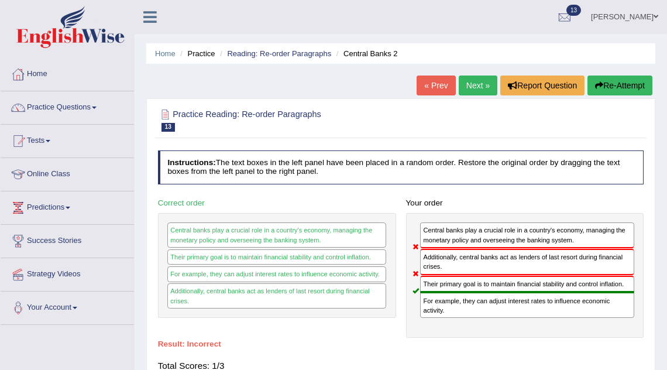
click at [474, 84] on link "Next »" at bounding box center [477, 85] width 39 height 20
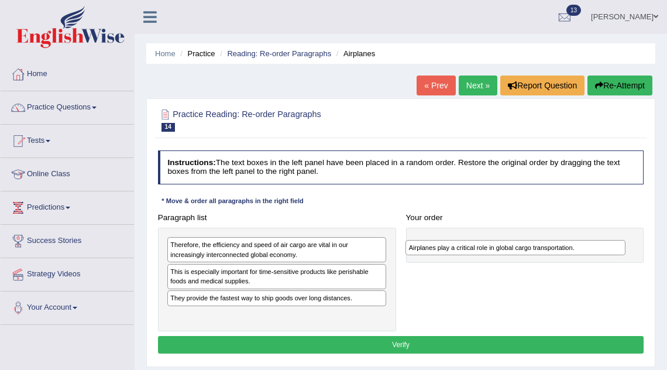
drag, startPoint x: 268, startPoint y: 315, endPoint x: 551, endPoint y: 254, distance: 289.4
click at [551, 254] on div "Airplanes play a critical role in global cargo transportation." at bounding box center [514, 247] width 219 height 15
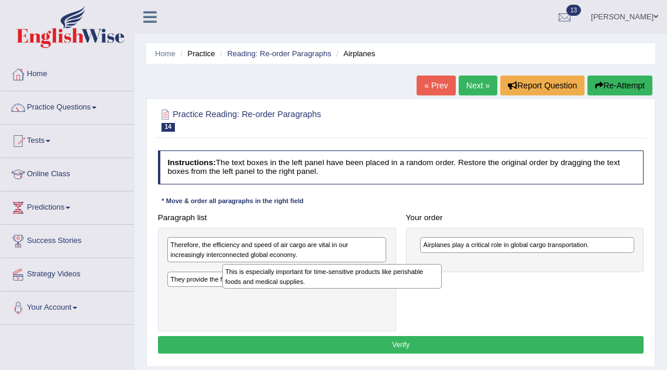
drag, startPoint x: 288, startPoint y: 274, endPoint x: 355, endPoint y: 285, distance: 68.1
click at [355, 285] on div "This is especially important for time-sensitive products like perishable foods …" at bounding box center [331, 276] width 219 height 25
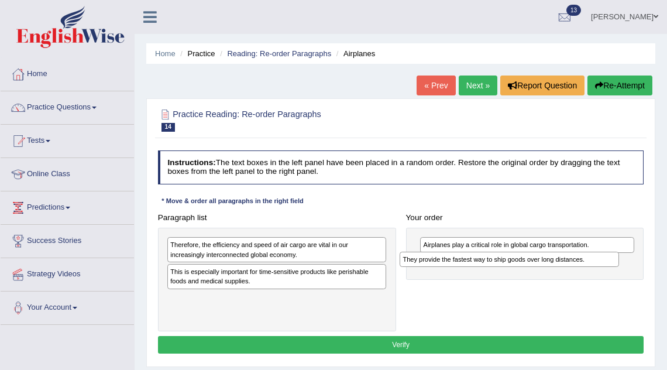
drag, startPoint x: 315, startPoint y: 298, endPoint x: 599, endPoint y: 270, distance: 286.1
click at [599, 270] on div "Paragraph list Therefore, the efficiency and speed of air cargo are vital in ou…" at bounding box center [401, 270] width 496 height 122
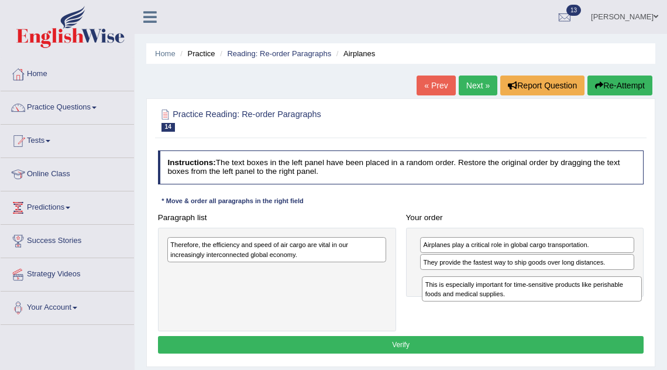
drag, startPoint x: 322, startPoint y: 280, endPoint x: 621, endPoint y: 304, distance: 299.7
click at [622, 304] on div "Paragraph list Therefore, the efficiency and speed of air cargo are vital in ou…" at bounding box center [401, 270] width 496 height 122
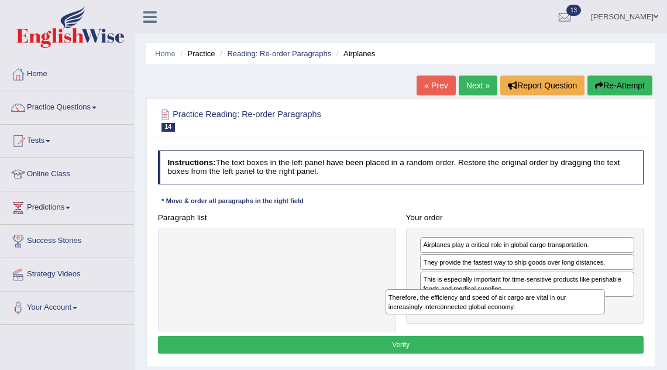
drag, startPoint x: 360, startPoint y: 250, endPoint x: 619, endPoint y: 316, distance: 267.4
click at [619, 316] on div "Paragraph list Therefore, the efficiency and speed of air cargo are vital in ou…" at bounding box center [401, 270] width 496 height 122
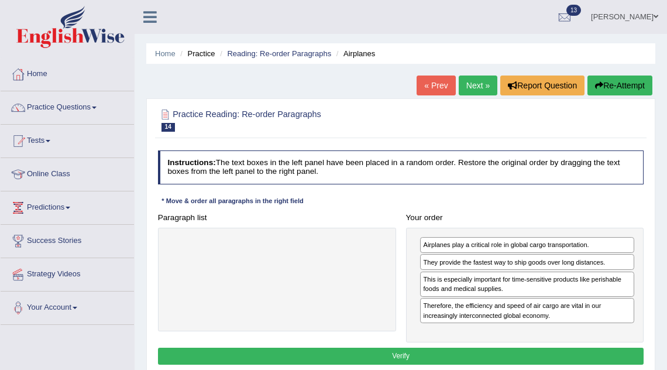
click at [517, 355] on button "Verify" at bounding box center [401, 355] width 486 height 17
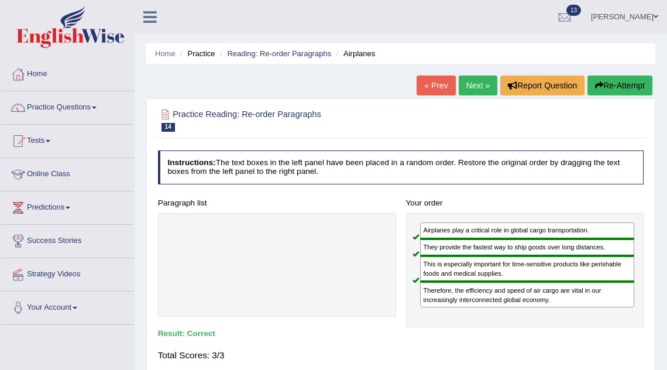
click at [482, 87] on link "Next »" at bounding box center [477, 85] width 39 height 20
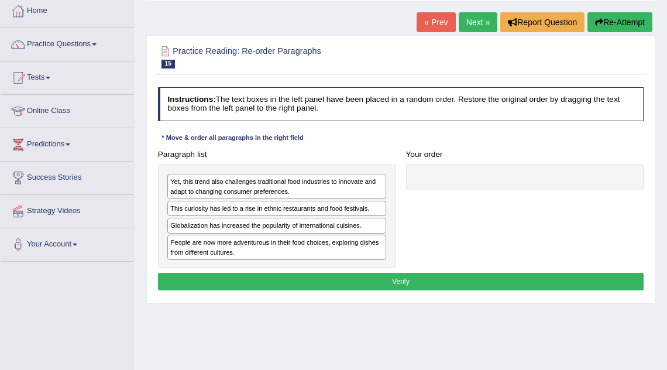
scroll to position [85, 0]
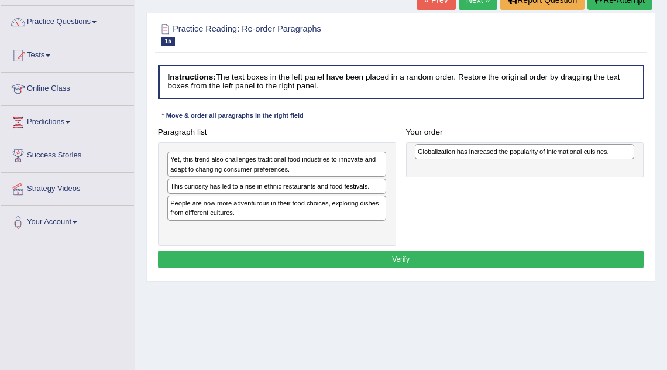
drag, startPoint x: 264, startPoint y: 205, endPoint x: 557, endPoint y: 158, distance: 296.5
click at [557, 158] on div "Globalization has increased the popularity of international cuisines." at bounding box center [524, 151] width 219 height 15
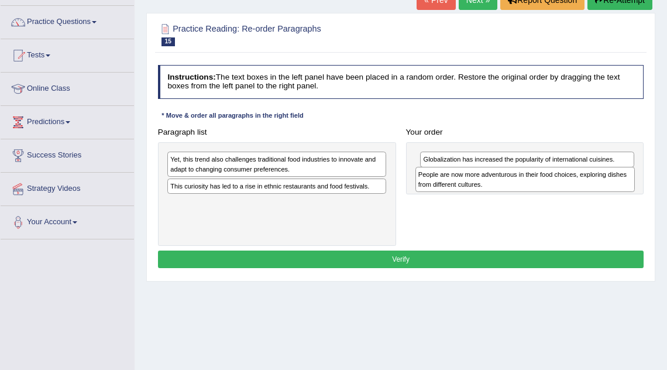
drag, startPoint x: 263, startPoint y: 210, endPoint x: 557, endPoint y: 190, distance: 294.8
click at [557, 190] on div "People are now more adventurous in their food choices, exploring dishes from di…" at bounding box center [524, 179] width 219 height 25
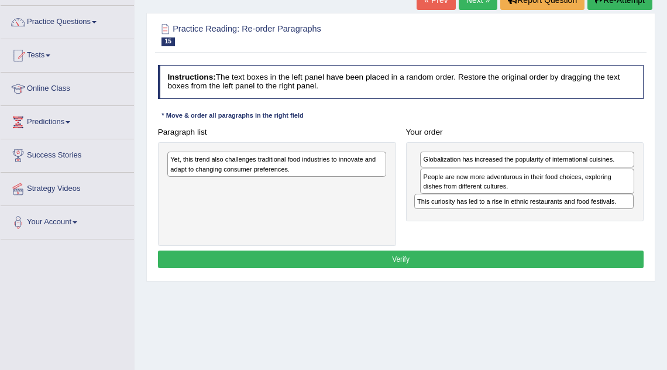
drag, startPoint x: 308, startPoint y: 188, endPoint x: 601, endPoint y: 216, distance: 294.3
click at [601, 216] on div "Paragraph list Yet, this trend also challenges traditional food industries to i…" at bounding box center [401, 184] width 496 height 122
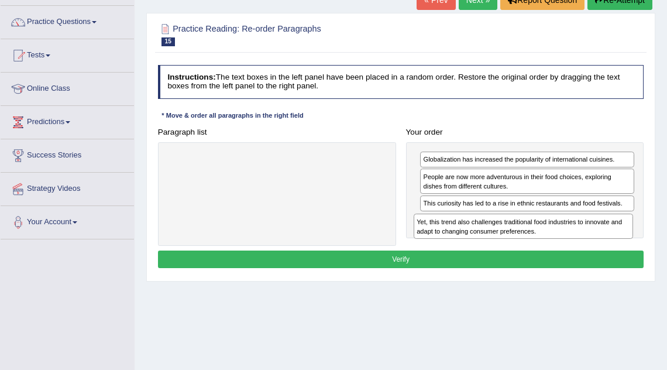
drag, startPoint x: 289, startPoint y: 165, endPoint x: 582, endPoint y: 243, distance: 302.6
click at [582, 243] on div "Paragraph list Yet, this trend also challenges traditional food industries to i…" at bounding box center [401, 184] width 496 height 122
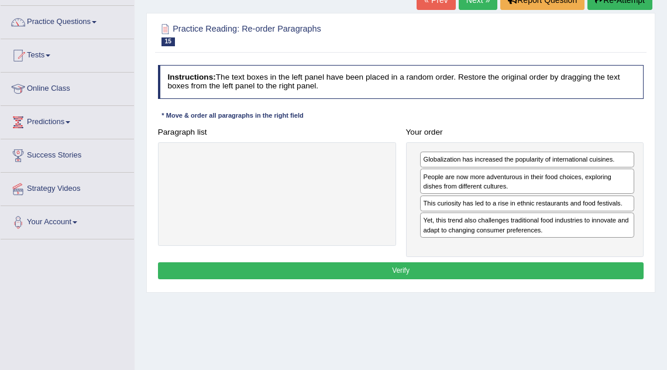
click at [507, 270] on button "Verify" at bounding box center [401, 270] width 486 height 17
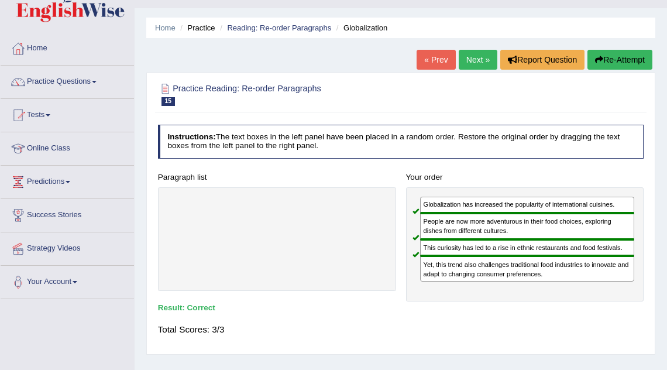
scroll to position [0, 0]
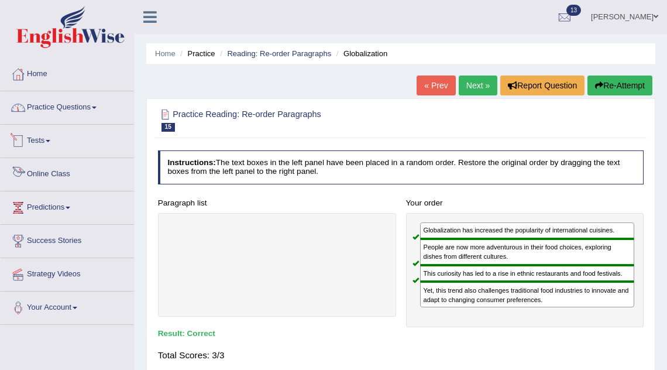
click at [74, 108] on link "Practice Questions" at bounding box center [67, 105] width 133 height 29
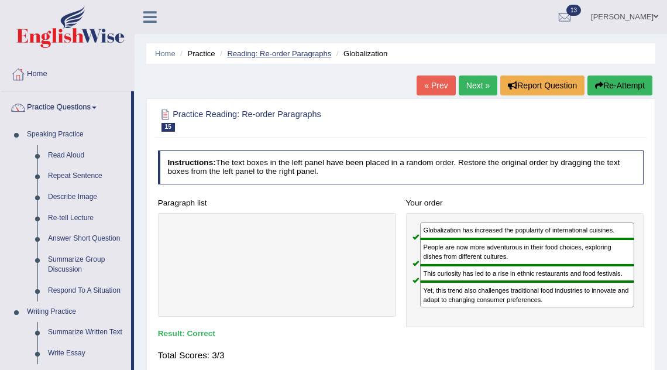
click at [260, 55] on link "Reading: Re-order Paragraphs" at bounding box center [279, 53] width 104 height 9
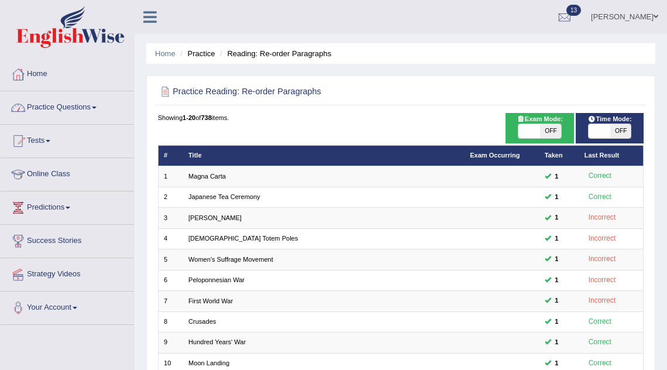
click at [89, 106] on link "Practice Questions" at bounding box center [67, 105] width 133 height 29
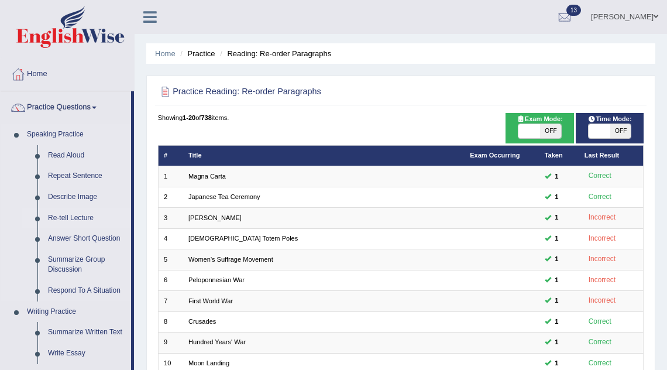
click at [74, 216] on link "Re-tell Lecture" at bounding box center [87, 218] width 88 height 21
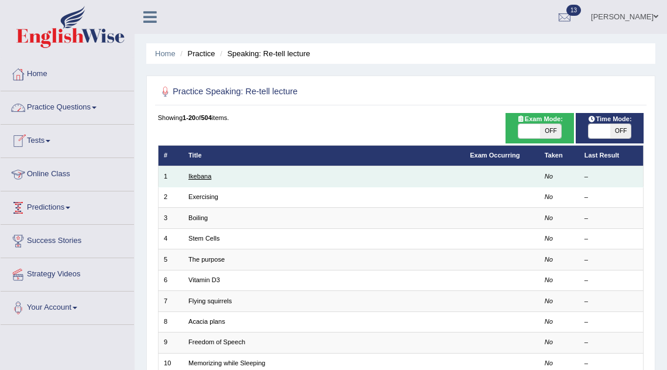
click at [202, 175] on link "Ikebana" at bounding box center [199, 175] width 23 height 7
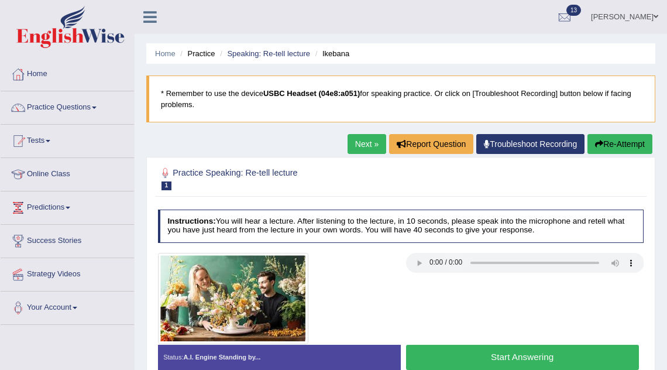
click at [603, 348] on button "Start Answering" at bounding box center [522, 356] width 233 height 25
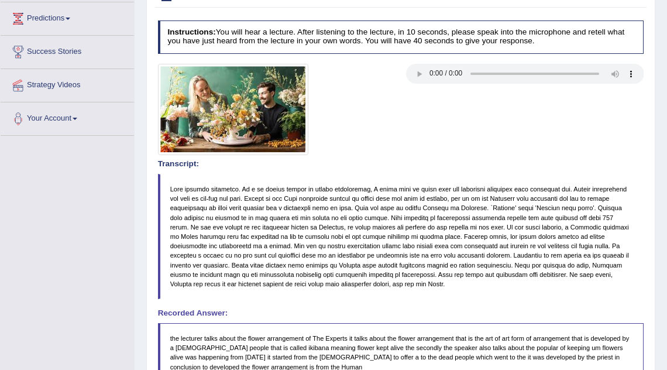
scroll to position [84, 0]
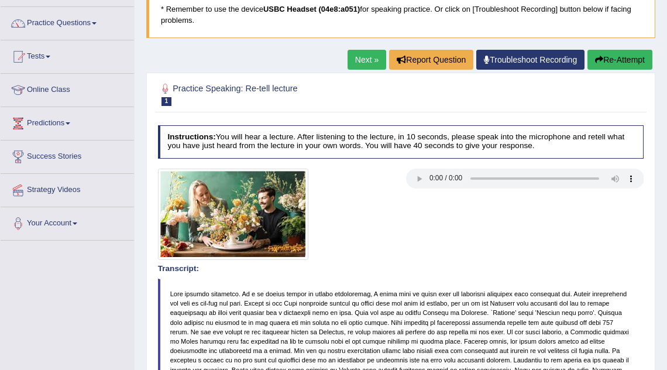
click at [359, 54] on link "Next »" at bounding box center [366, 60] width 39 height 20
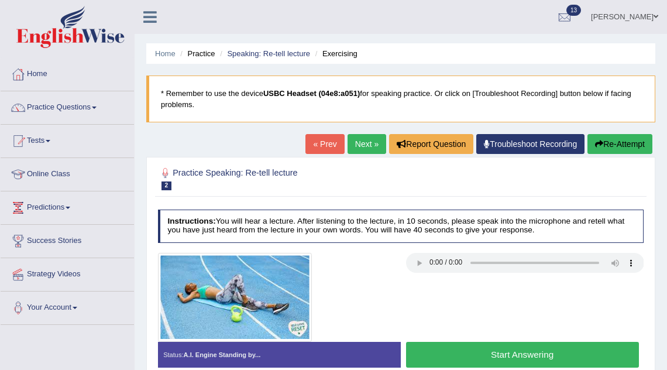
click at [525, 344] on button "Start Answering" at bounding box center [522, 353] width 233 height 25
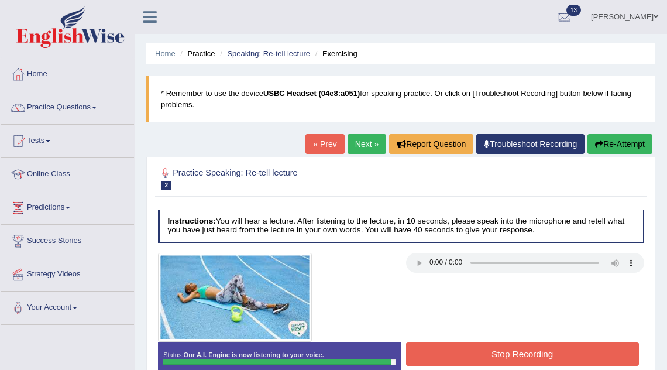
click at [525, 344] on button "Stop Recording" at bounding box center [522, 353] width 233 height 23
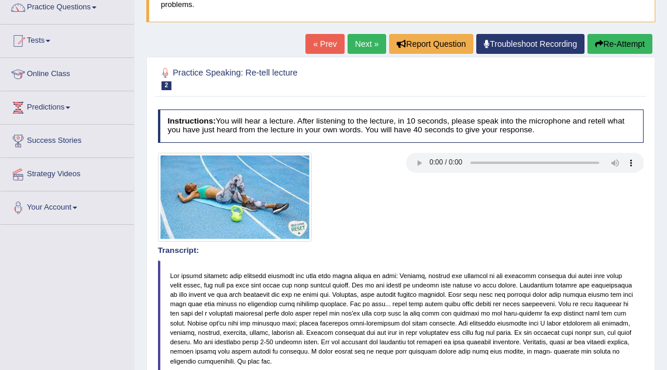
scroll to position [98, 0]
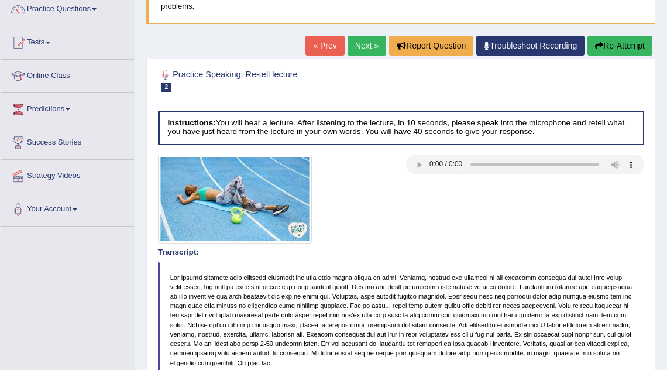
click at [359, 42] on link "Next »" at bounding box center [366, 46] width 39 height 20
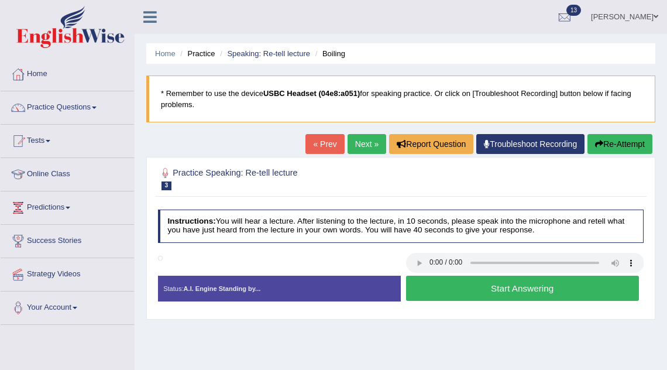
click at [460, 294] on button "Start Answering" at bounding box center [522, 287] width 233 height 25
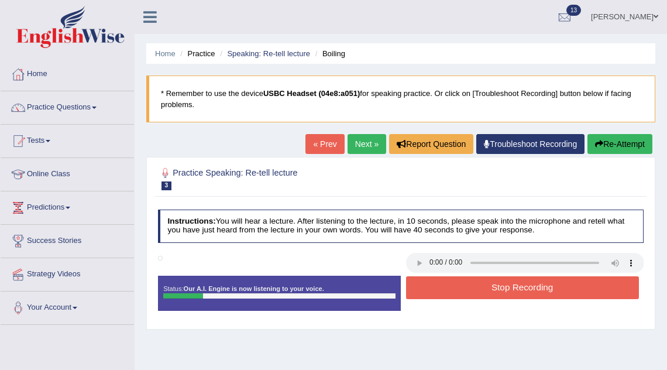
click at [460, 294] on button "Stop Recording" at bounding box center [522, 287] width 233 height 23
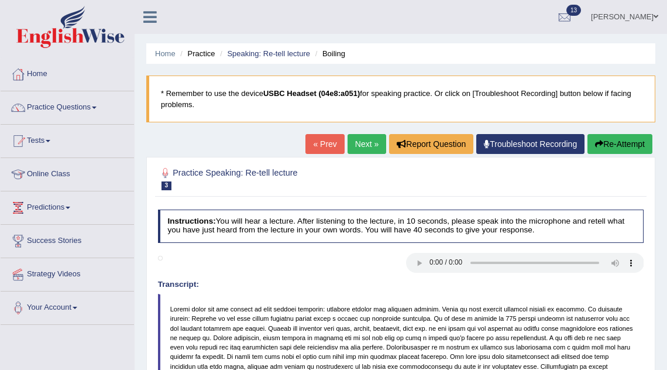
click at [361, 143] on link "Next »" at bounding box center [366, 144] width 39 height 20
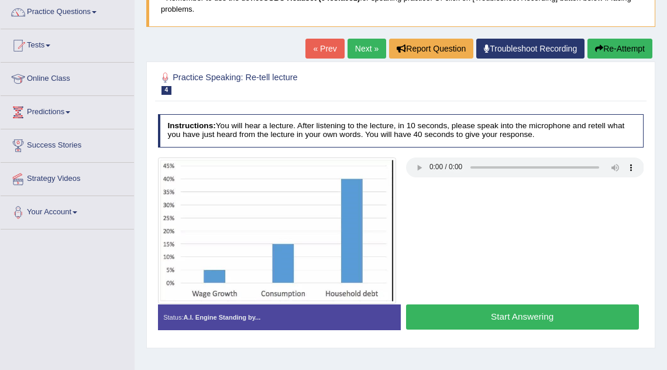
scroll to position [81, 0]
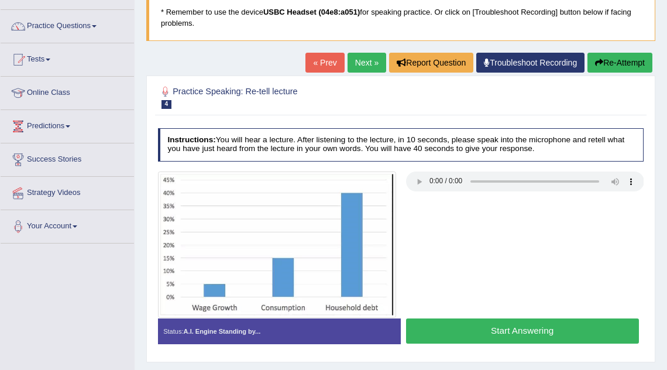
click at [367, 67] on link "Next »" at bounding box center [366, 63] width 39 height 20
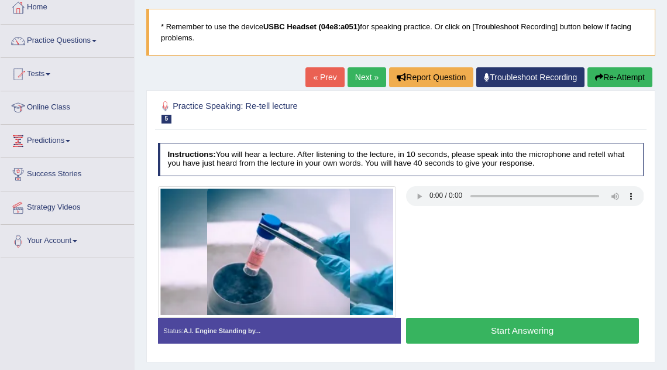
scroll to position [70, 0]
